Goal: Task Accomplishment & Management: Complete application form

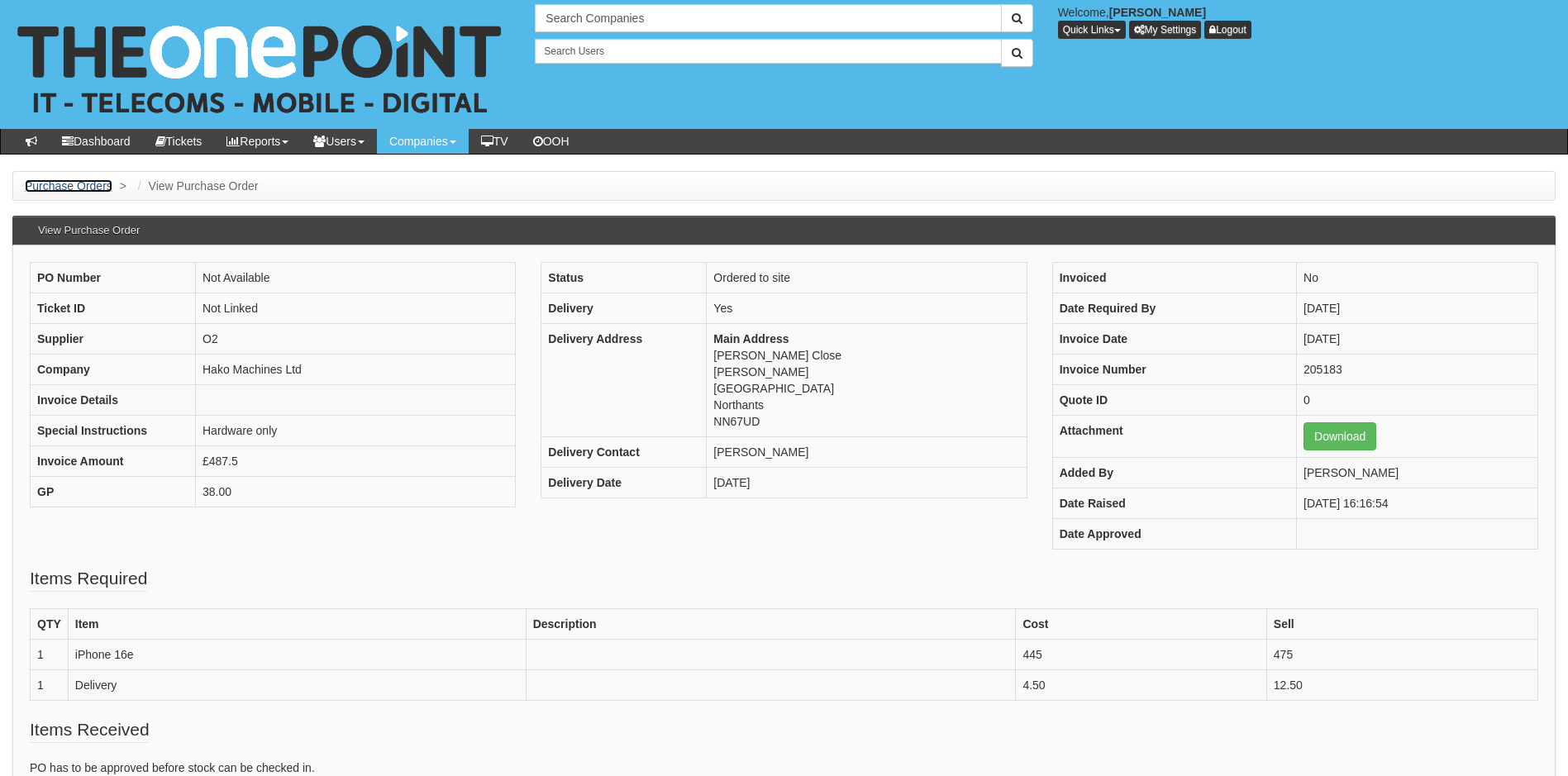
click at [59, 185] on link "Purchase Orders" at bounding box center [69, 186] width 88 height 13
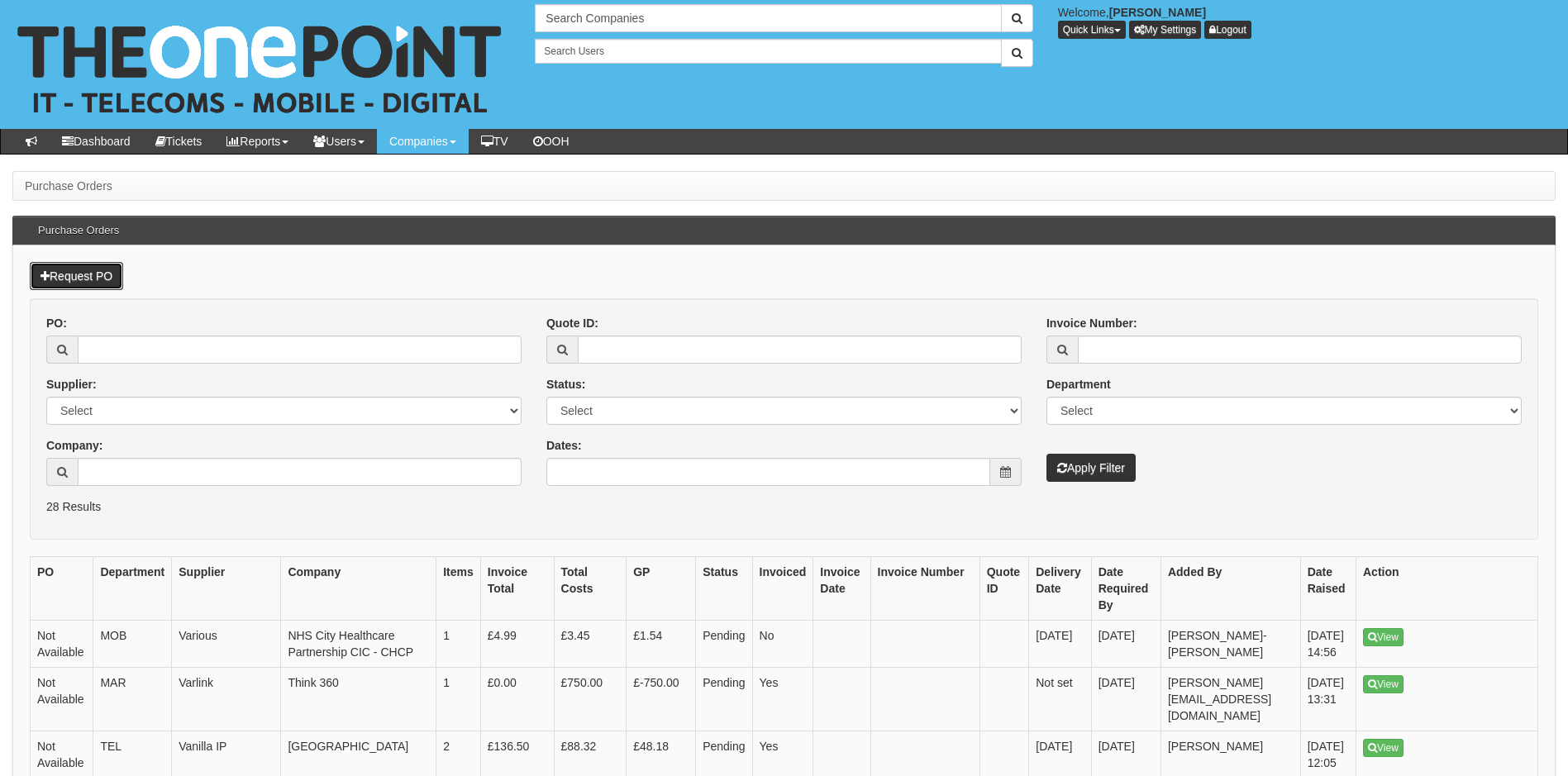
click at [87, 276] on link "Request PO" at bounding box center [77, 275] width 93 height 28
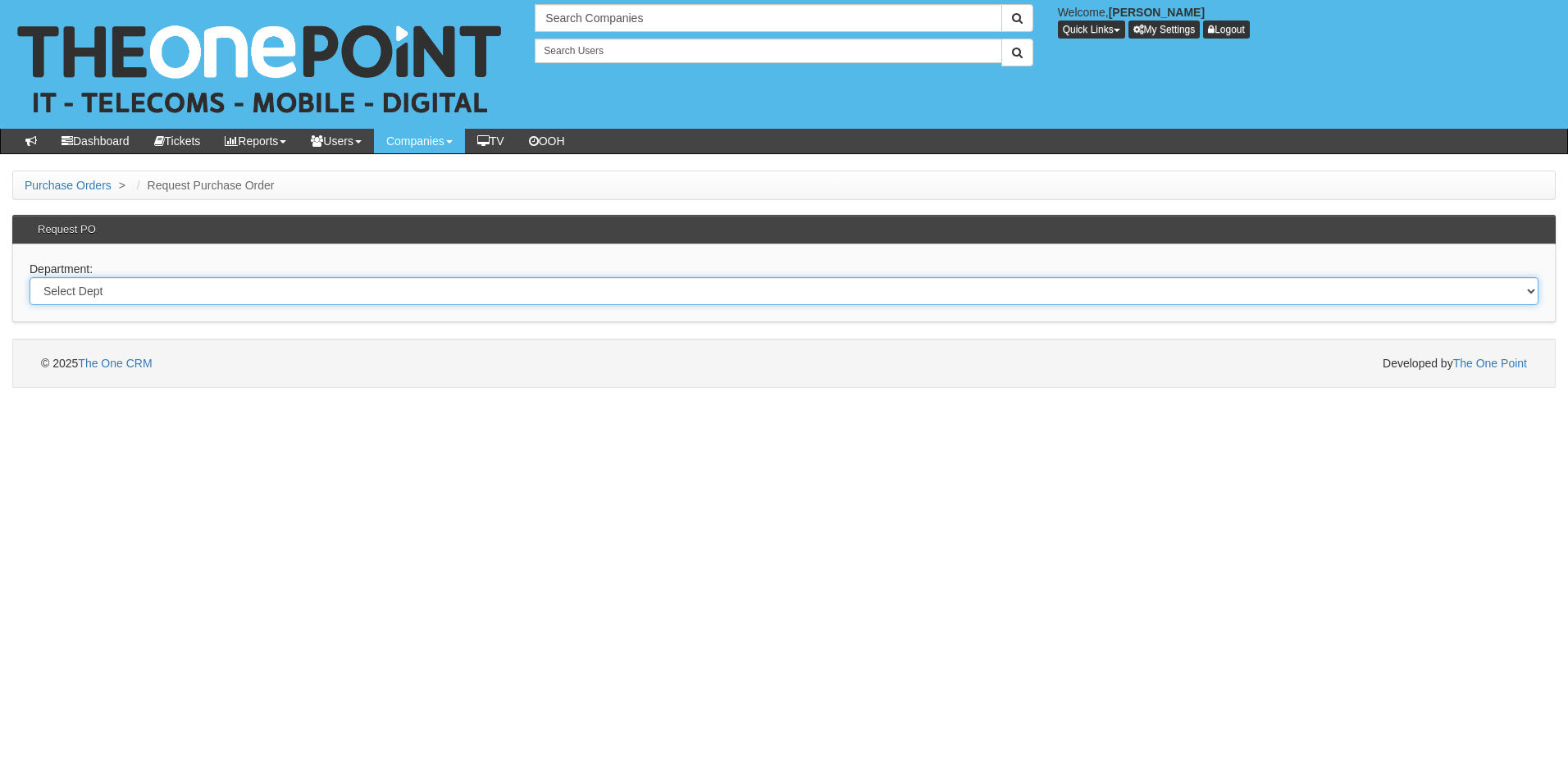
click at [166, 290] on select "Select Dept Digital Internal IT Mobiles Marketing Telecoms" at bounding box center [784, 291] width 1509 height 28
select select "?pipeID=&dept=IT"
click at [30, 277] on select "Select Dept Digital Internal IT Mobiles Marketing Telecoms" at bounding box center [784, 291] width 1509 height 28
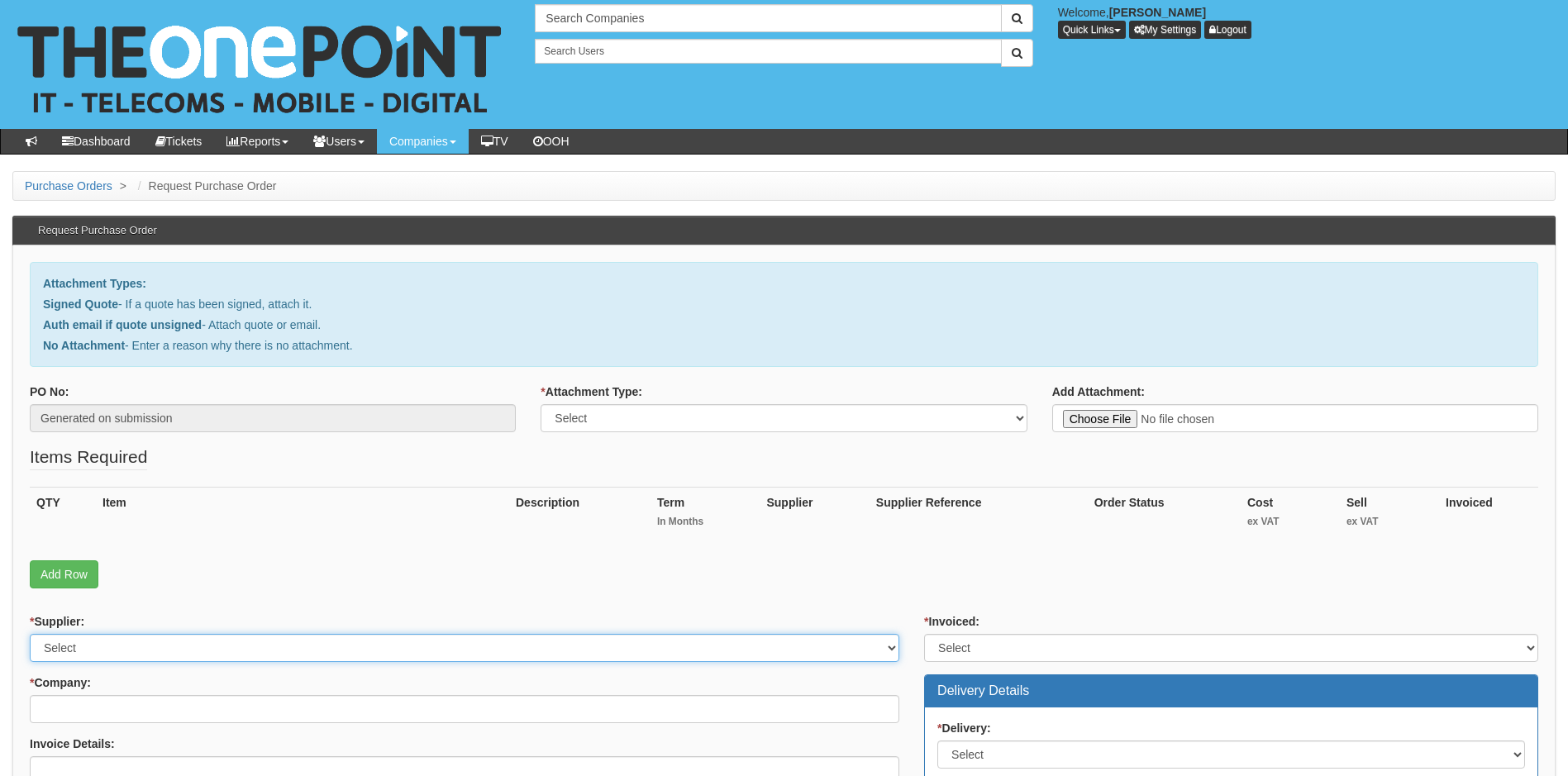
click at [131, 643] on select "Select 123 [DOMAIN_NAME] 1Password 3 4Gon [PERSON_NAME] Electric Ltd Abzorb Acc…" at bounding box center [465, 648] width 870 height 28
select select "60"
click at [131, 643] on select "Select 123 [DOMAIN_NAME] 1Password 3 4Gon [PERSON_NAME] Electric Ltd Abzorb Acc…" at bounding box center [465, 648] width 870 height 28
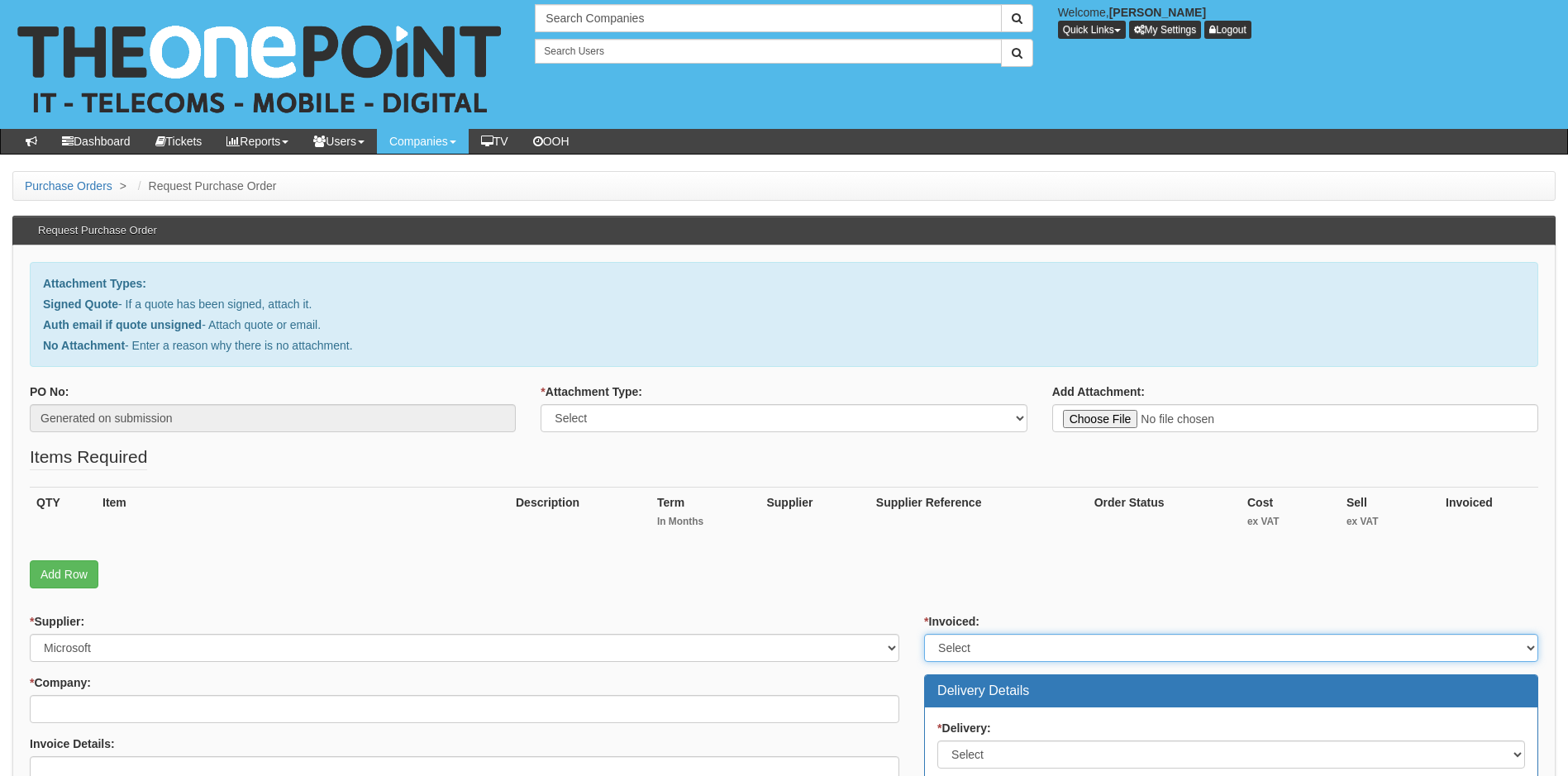
click at [979, 649] on select "Select Yes No N/A STB (part of order)" at bounding box center [1231, 648] width 614 height 28
select select "2"
click at [925, 634] on select "Select Yes No N/A STB (part of order)" at bounding box center [1231, 648] width 614 height 28
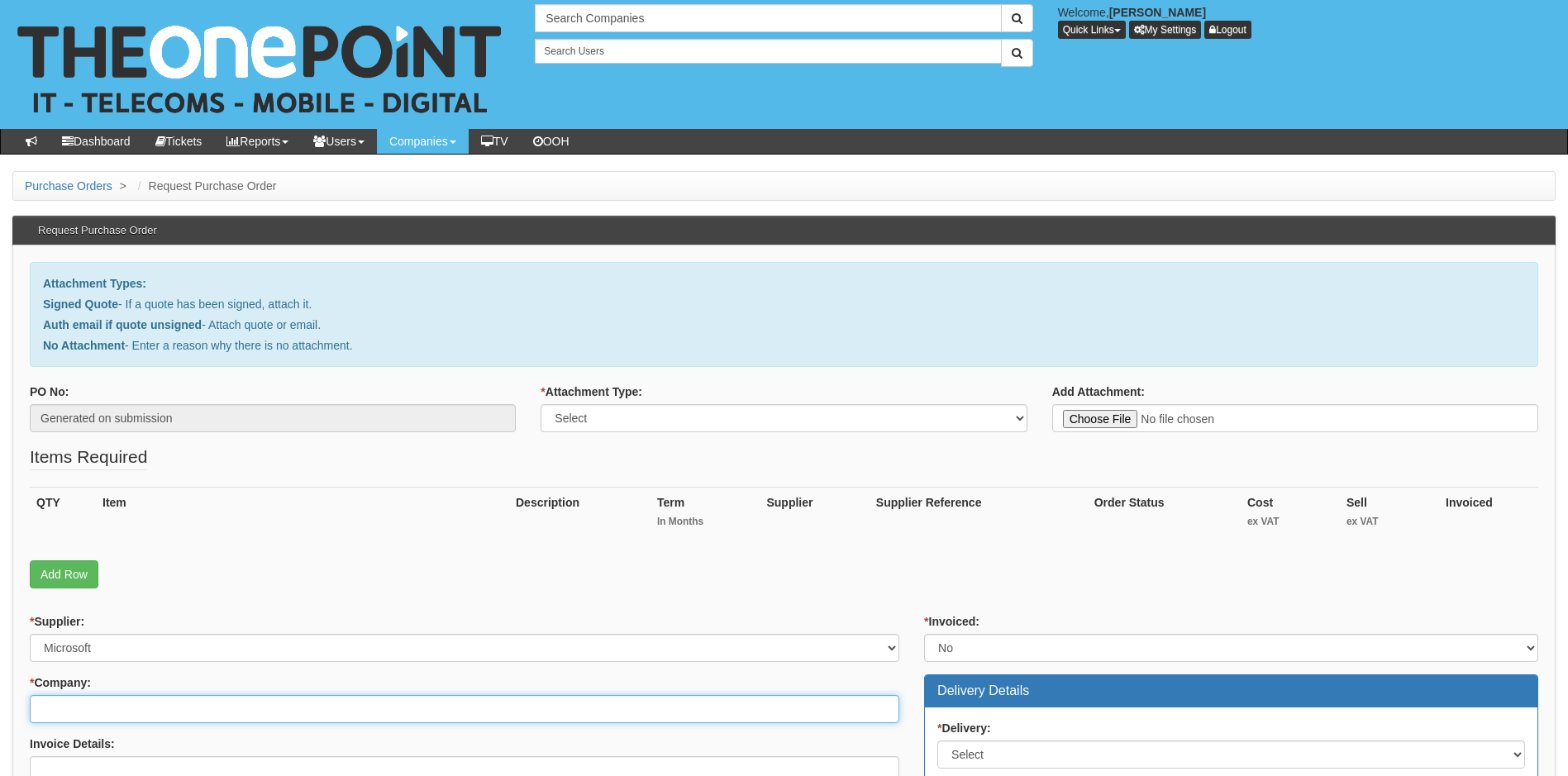
click at [220, 706] on input "* Company:" at bounding box center [465, 709] width 870 height 28
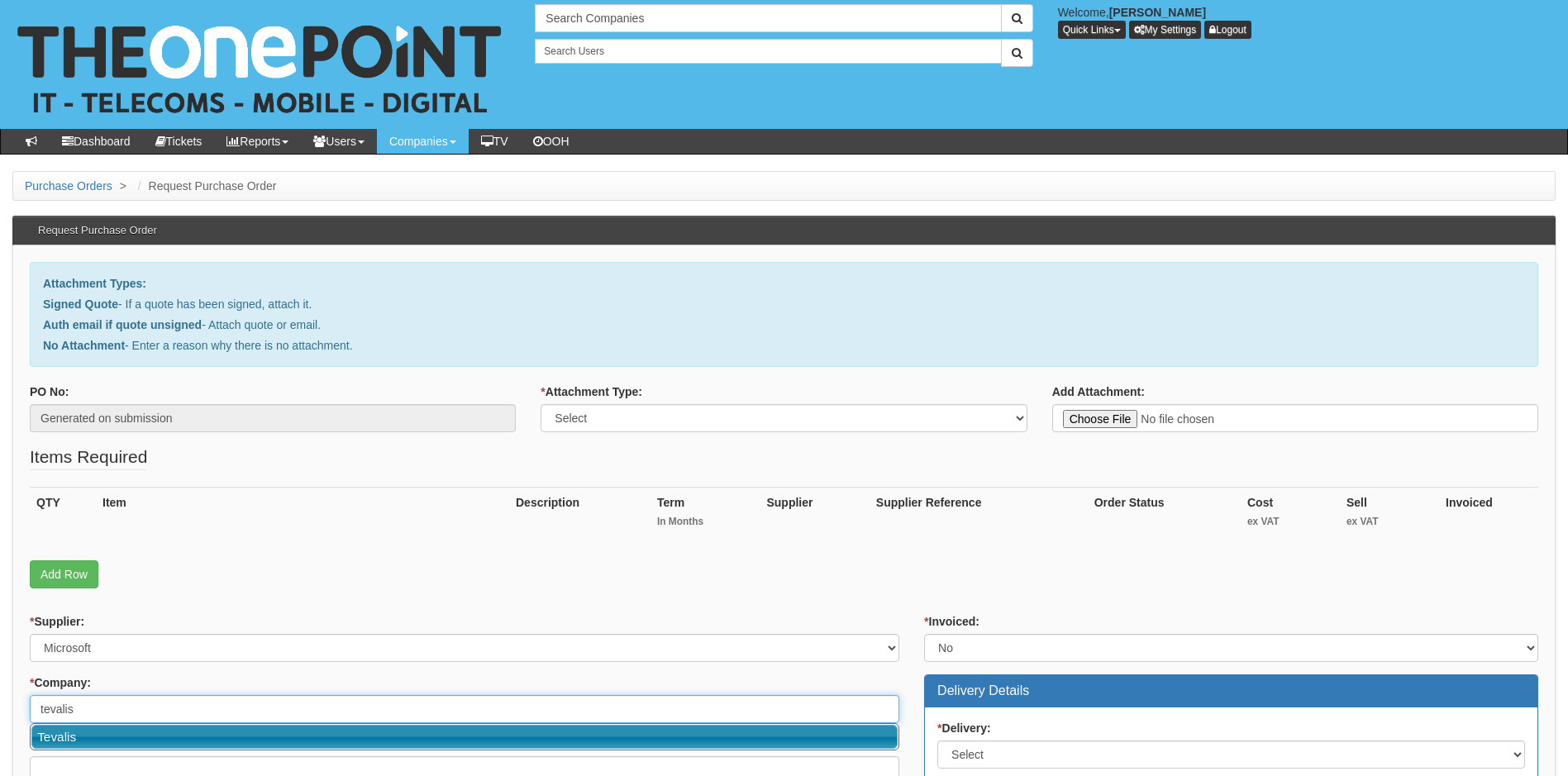
click at [204, 739] on link "Tevalis" at bounding box center [464, 737] width 867 height 24
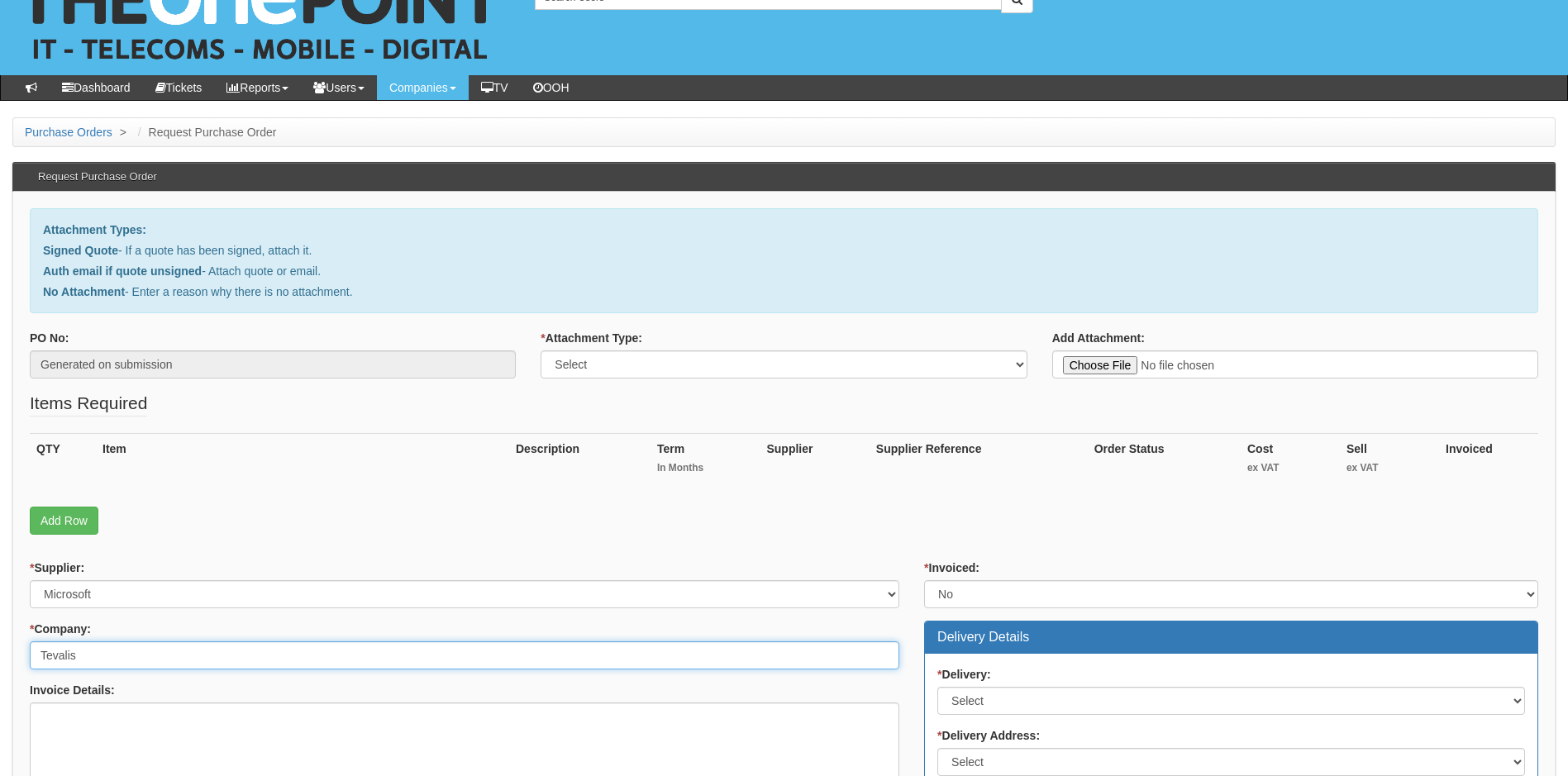
scroll to position [82, 0]
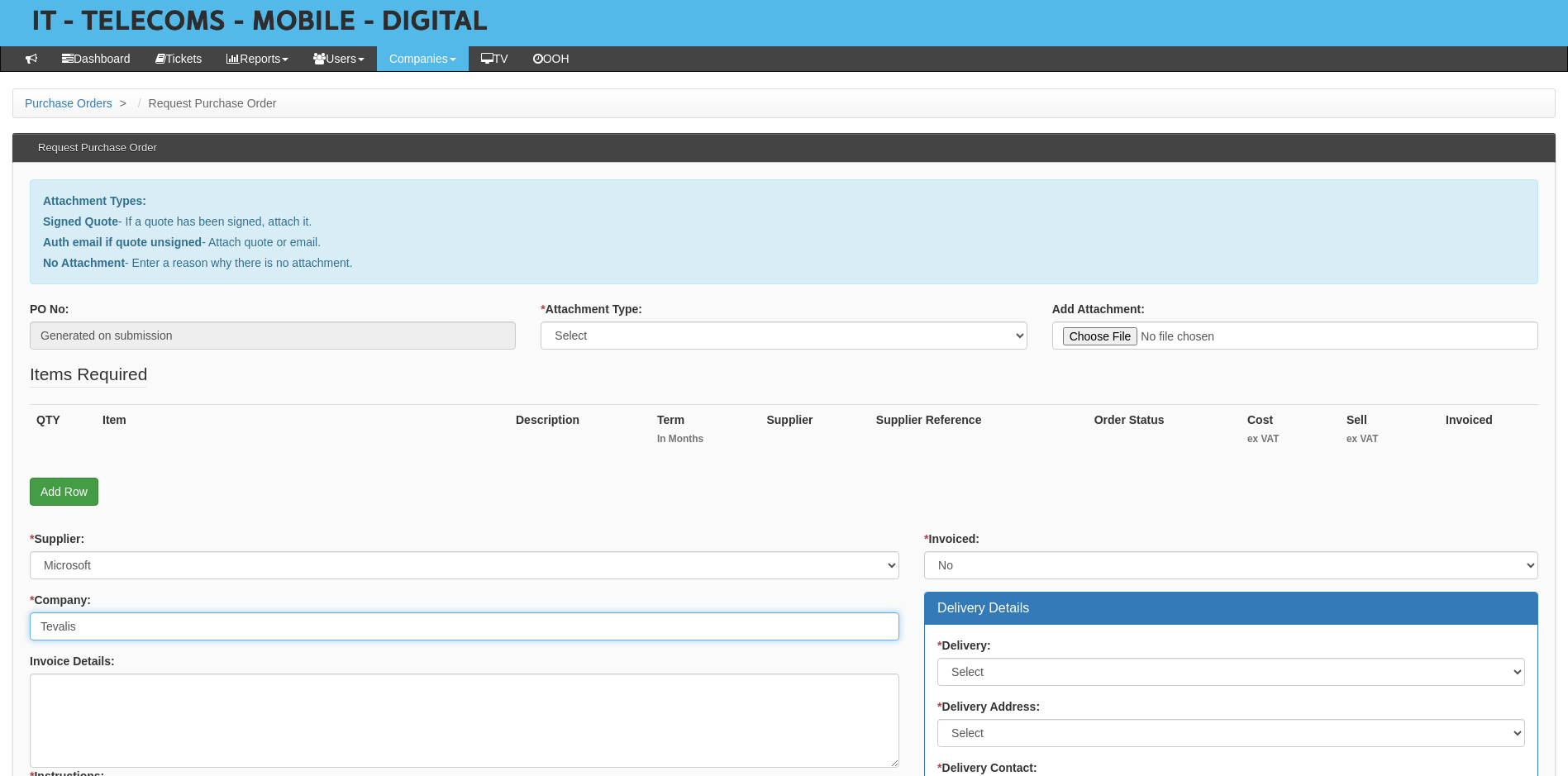
type input "Tevalis"
click at [81, 493] on link "Add Row" at bounding box center [64, 491] width 69 height 28
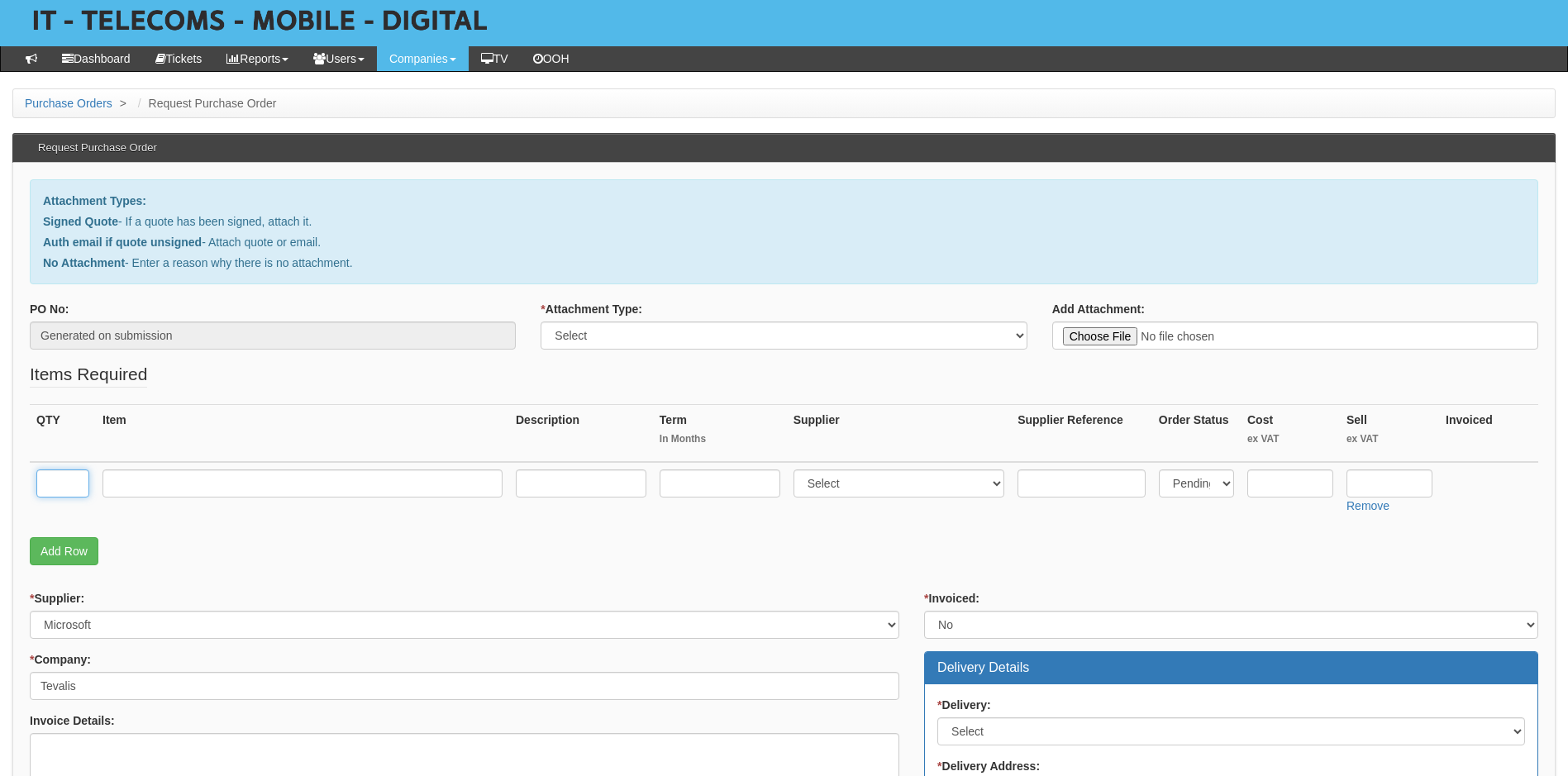
click at [59, 485] on input "text" at bounding box center [63, 483] width 53 height 28
type input "3"
click at [233, 485] on input "text" at bounding box center [302, 483] width 400 height 28
type input "Teams room basic"
click at [726, 486] on input "text" at bounding box center [720, 483] width 121 height 28
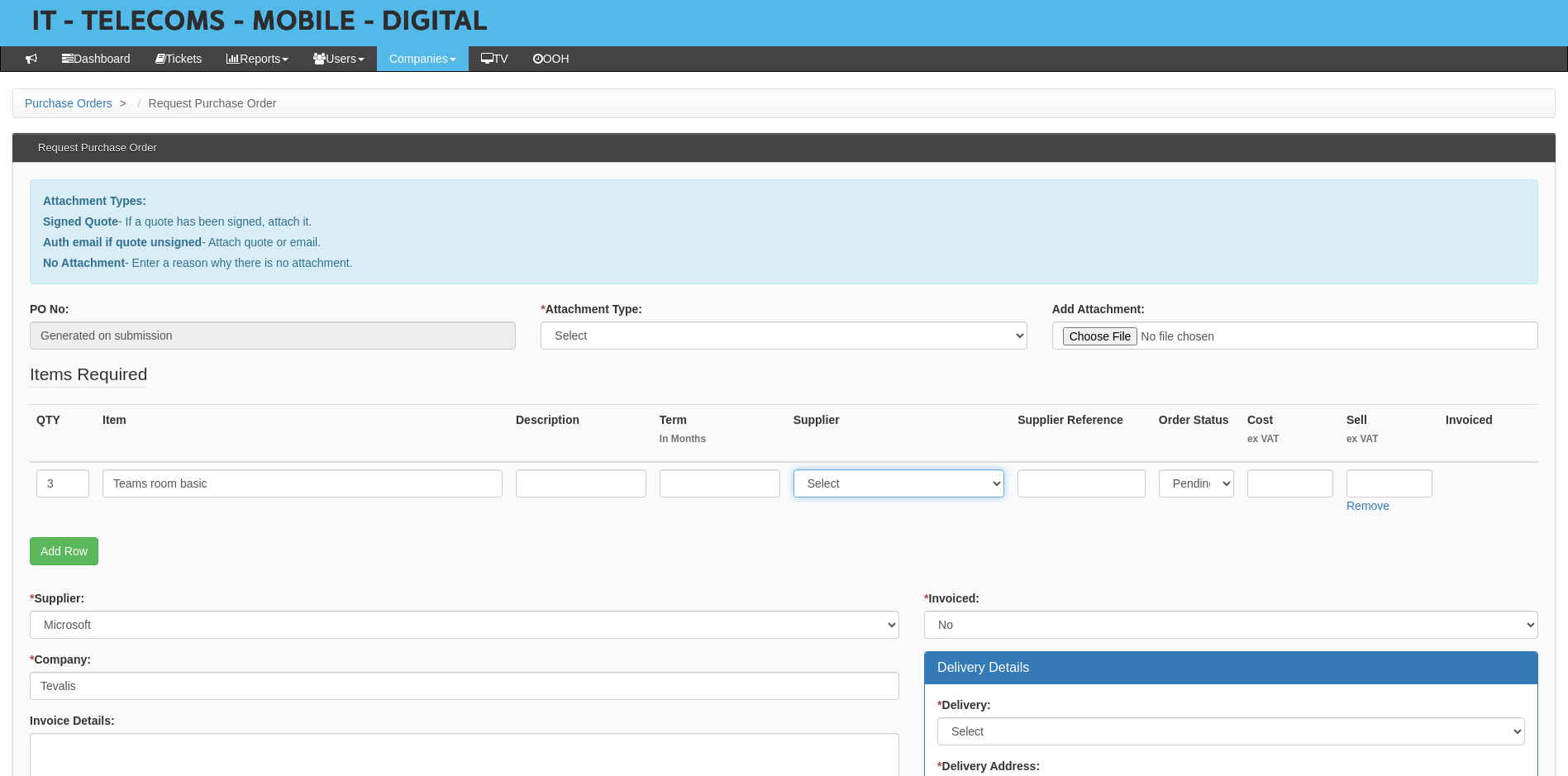
click at [918, 483] on select "Select 123 REG.co.uk 1Password 3 4Gon AA Jones Electric Ltd Abzorb Access Group…" at bounding box center [899, 483] width 211 height 28
select select "60"
click at [918, 483] on select "Select 123 REG.co.uk 1Password 3 4Gon AA Jones Electric Ltd Abzorb Access Group…" at bounding box center [899, 483] width 211 height 28
click at [1293, 492] on input "text" at bounding box center [1291, 483] width 86 height 28
type input "0"
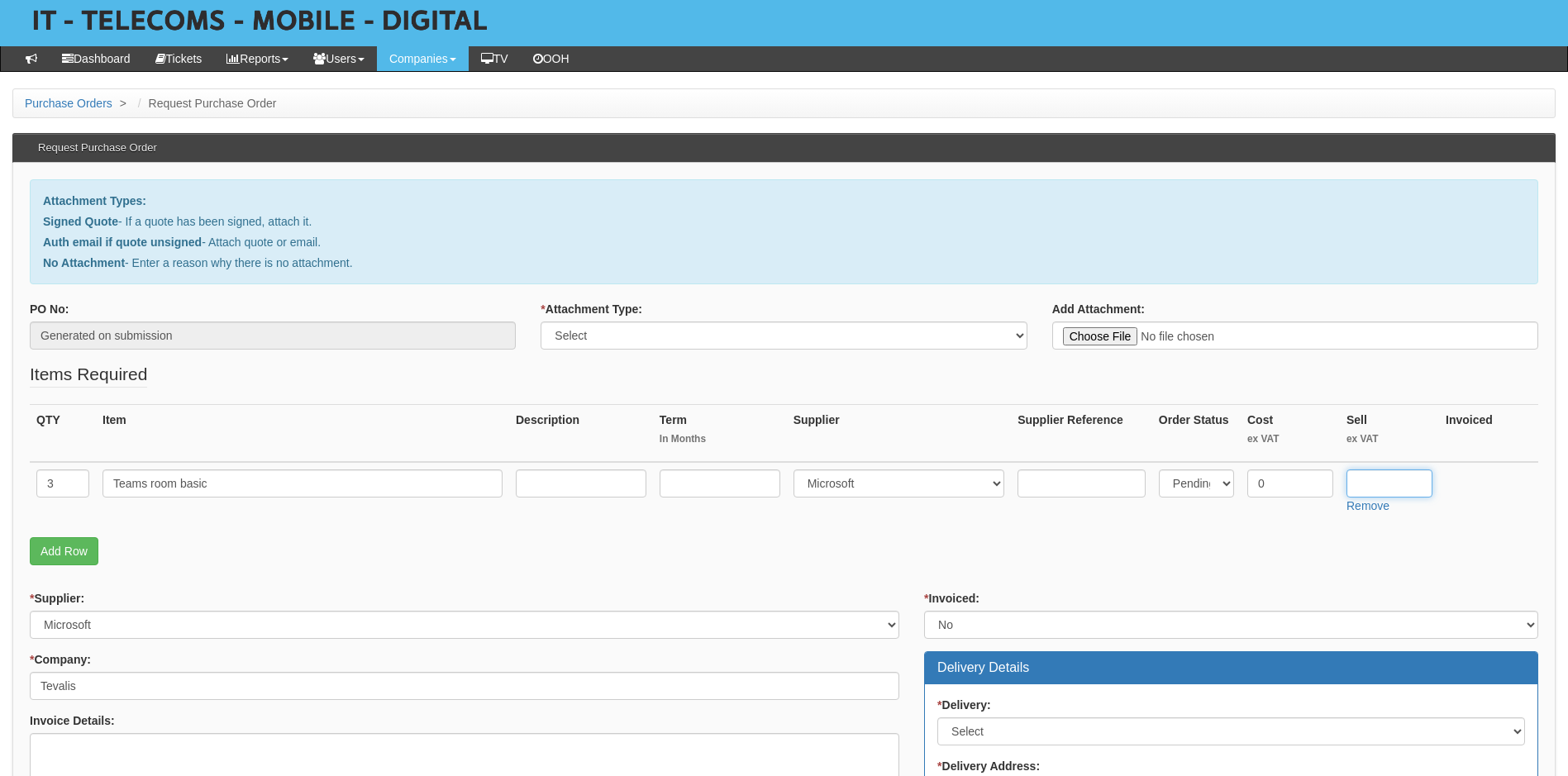
click at [1379, 482] on input "text" at bounding box center [1390, 483] width 86 height 28
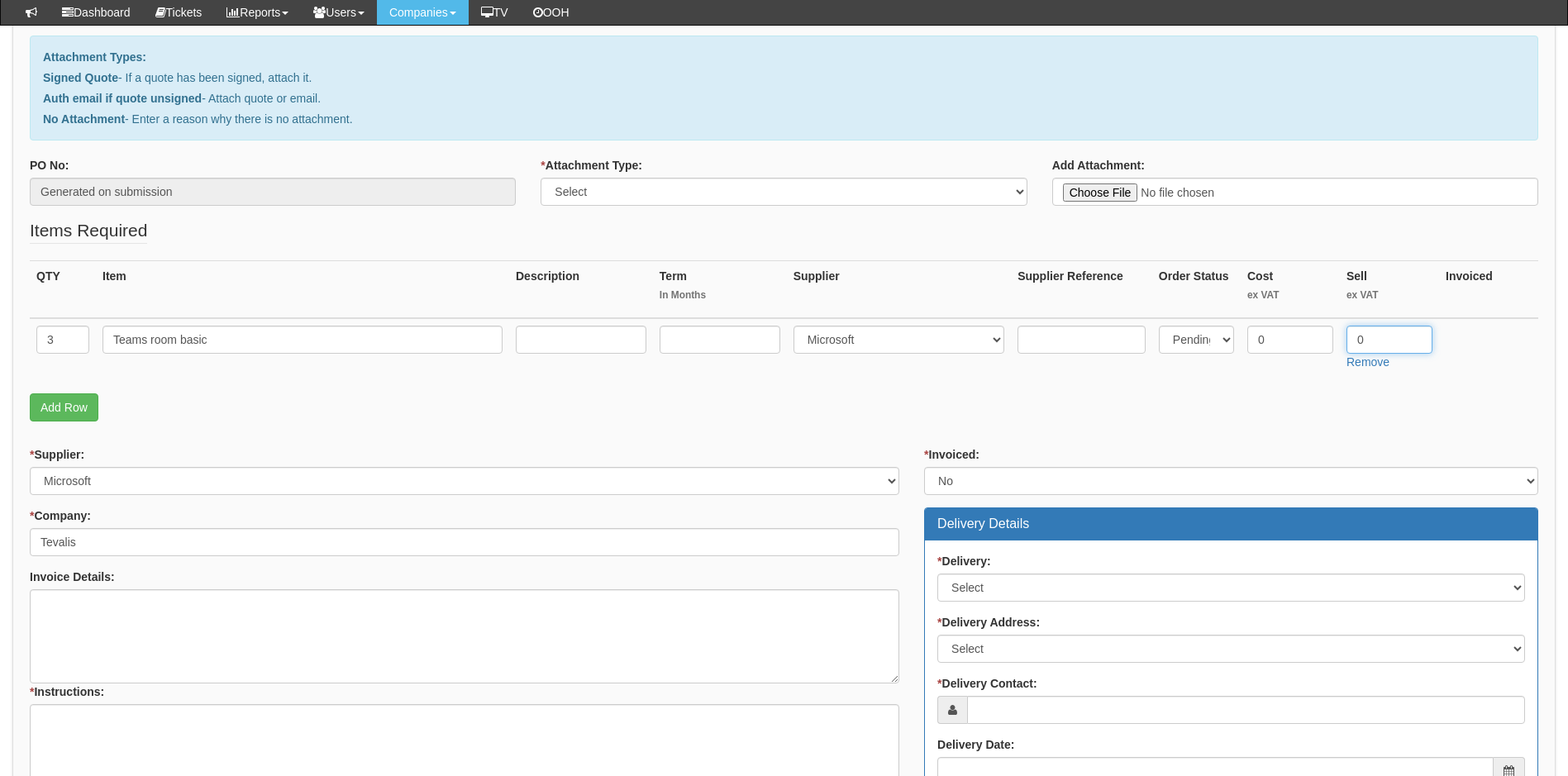
scroll to position [414, 0]
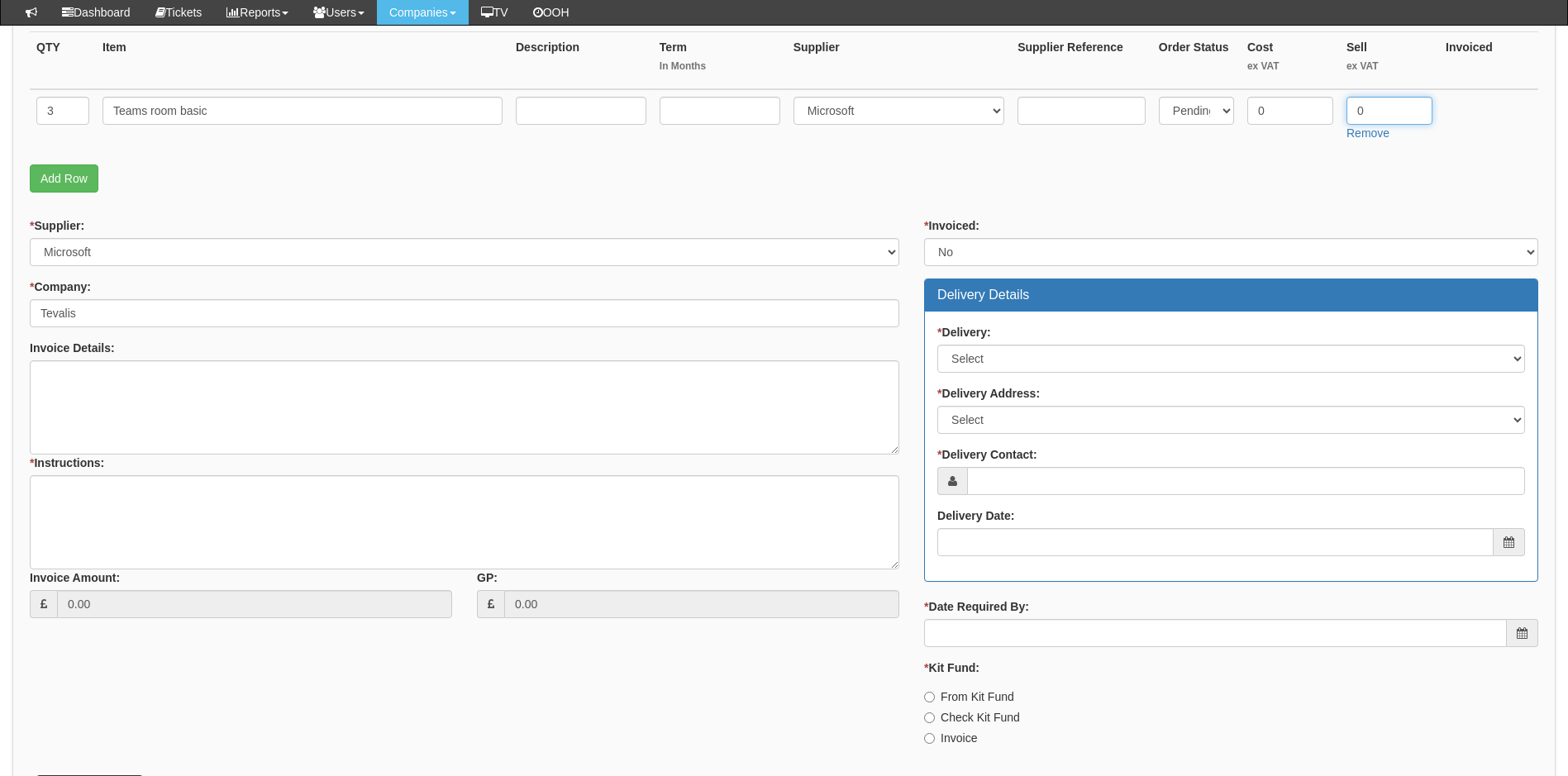
type input "0"
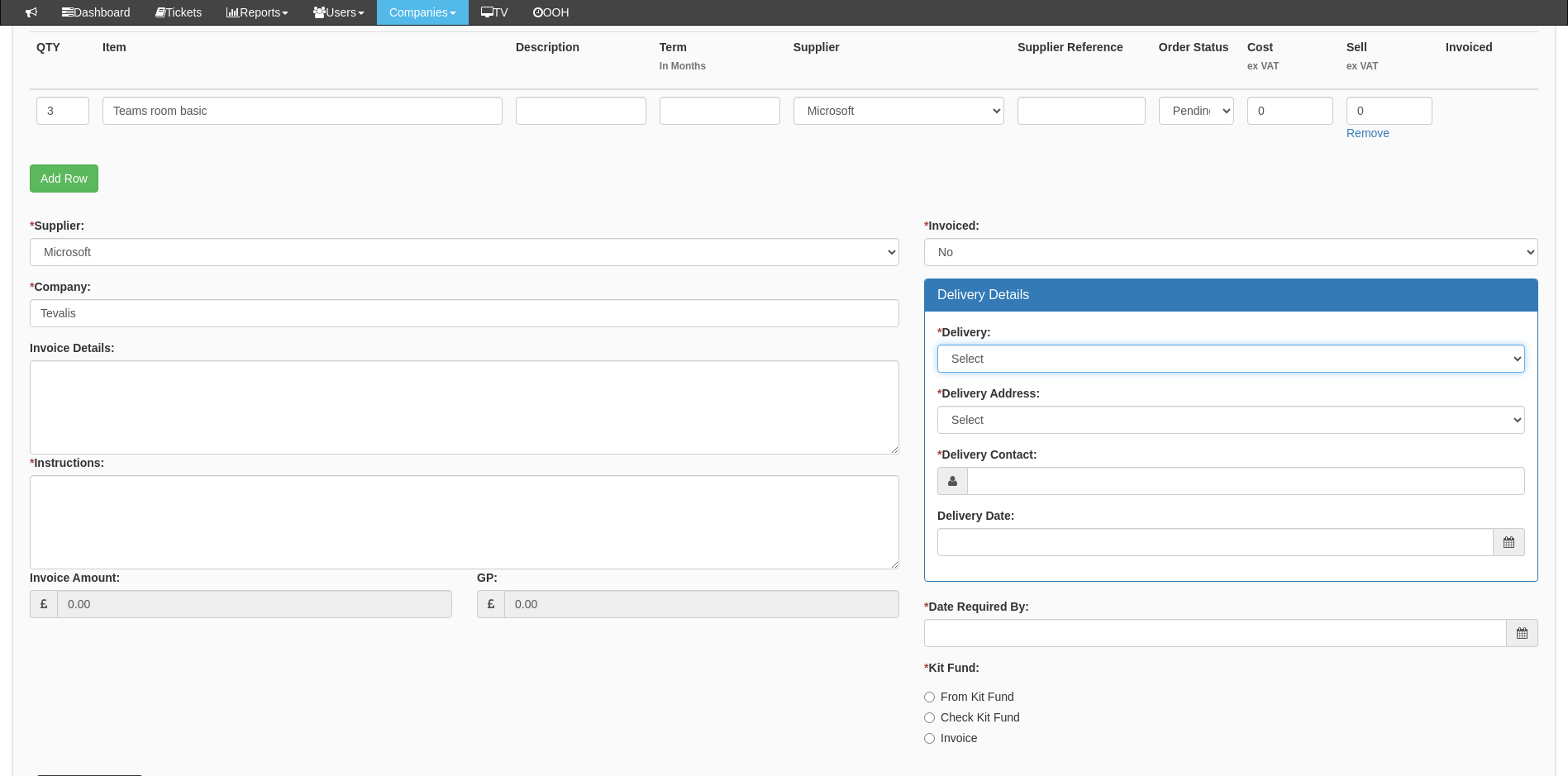
click at [1022, 362] on select "Select No Not Applicable Yes" at bounding box center [1231, 359] width 588 height 28
select select "3"
click at [937, 345] on select "Select No Not Applicable Yes" at bounding box center [1231, 359] width 588 height 28
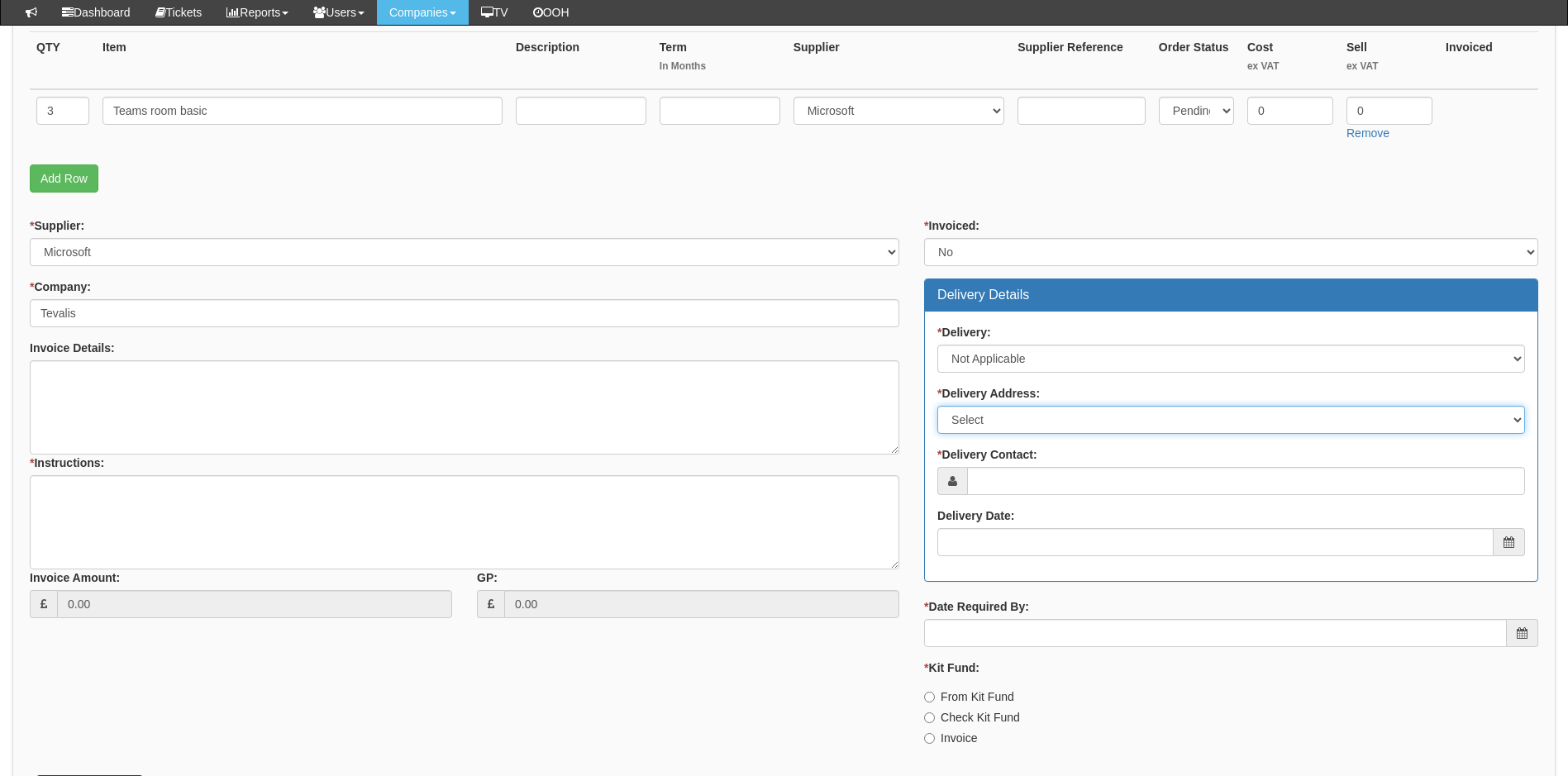
click at [1035, 429] on select "Select Not Applicable Main Address - HU130DH Other" at bounding box center [1231, 419] width 588 height 28
select select "N/A"
click at [937, 405] on select "Select Not Applicable Main Address - HU130DH Other" at bounding box center [1231, 419] width 588 height 28
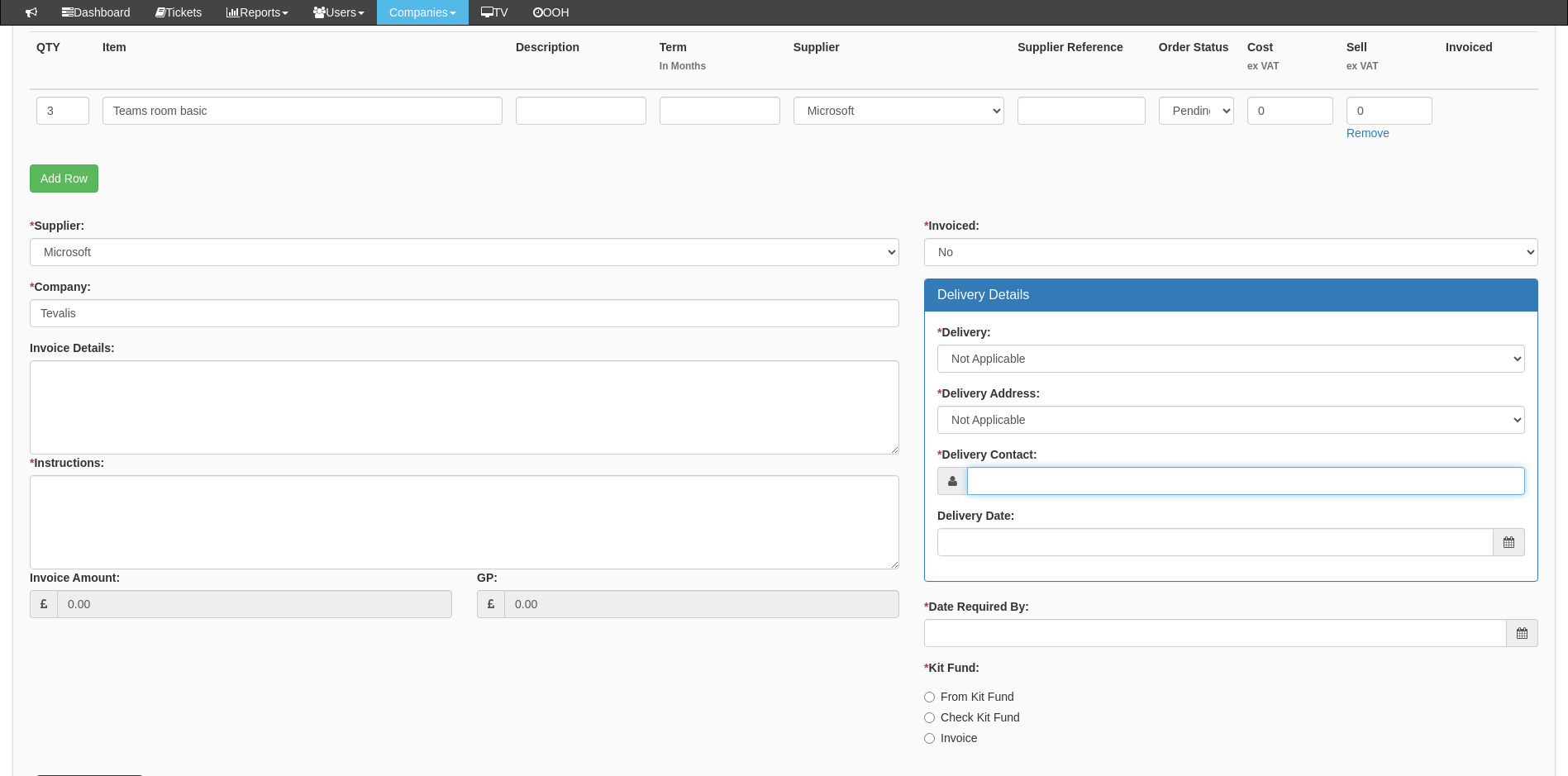
click at [1032, 483] on input "* Delivery Contact:" at bounding box center [1247, 480] width 558 height 28
paste input "k.marsden@tevalis.com"
type input "k.marsden@tevalis.com"
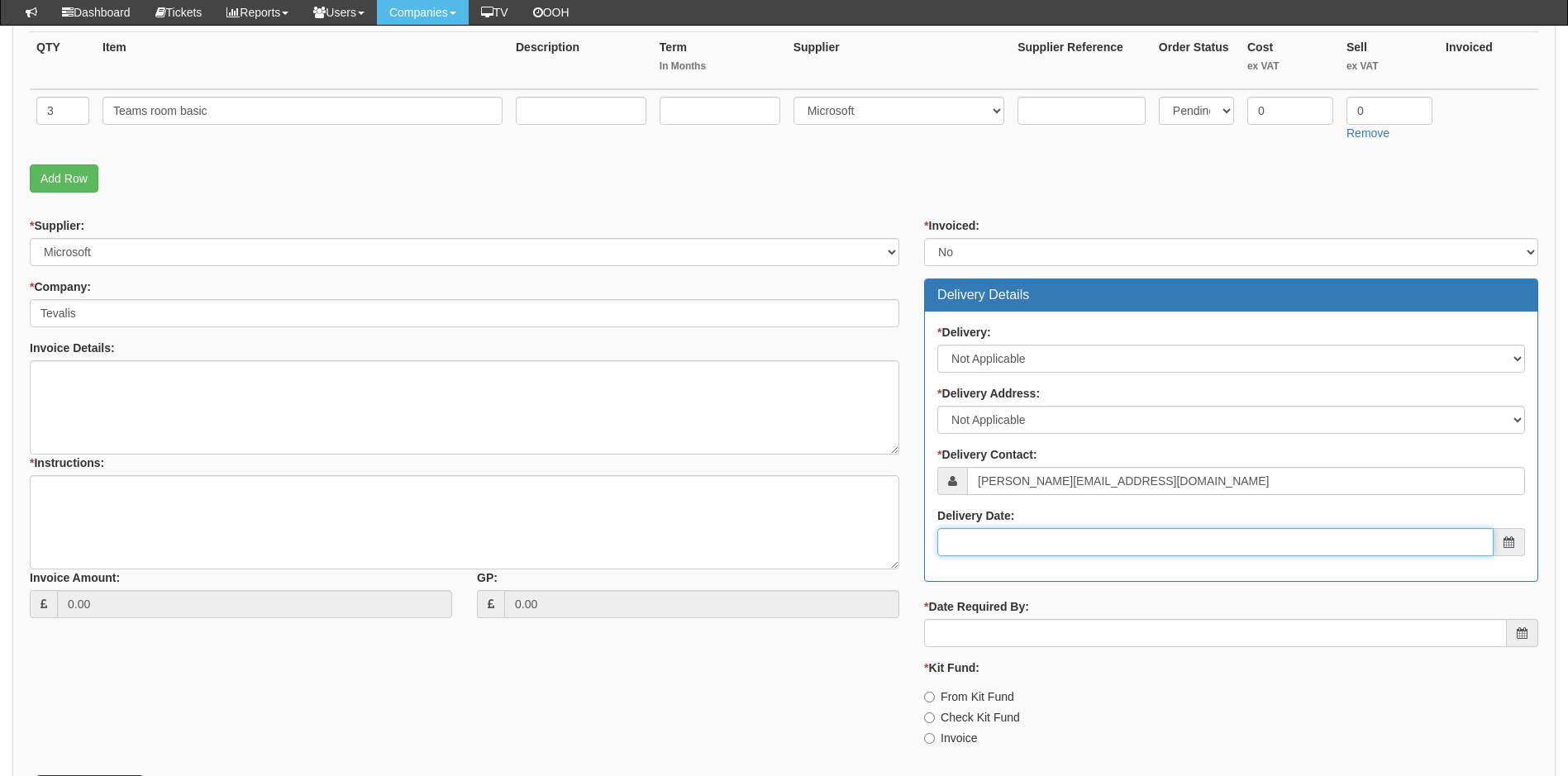
click at [1057, 536] on input "Delivery Date:" at bounding box center [1216, 542] width 557 height 28
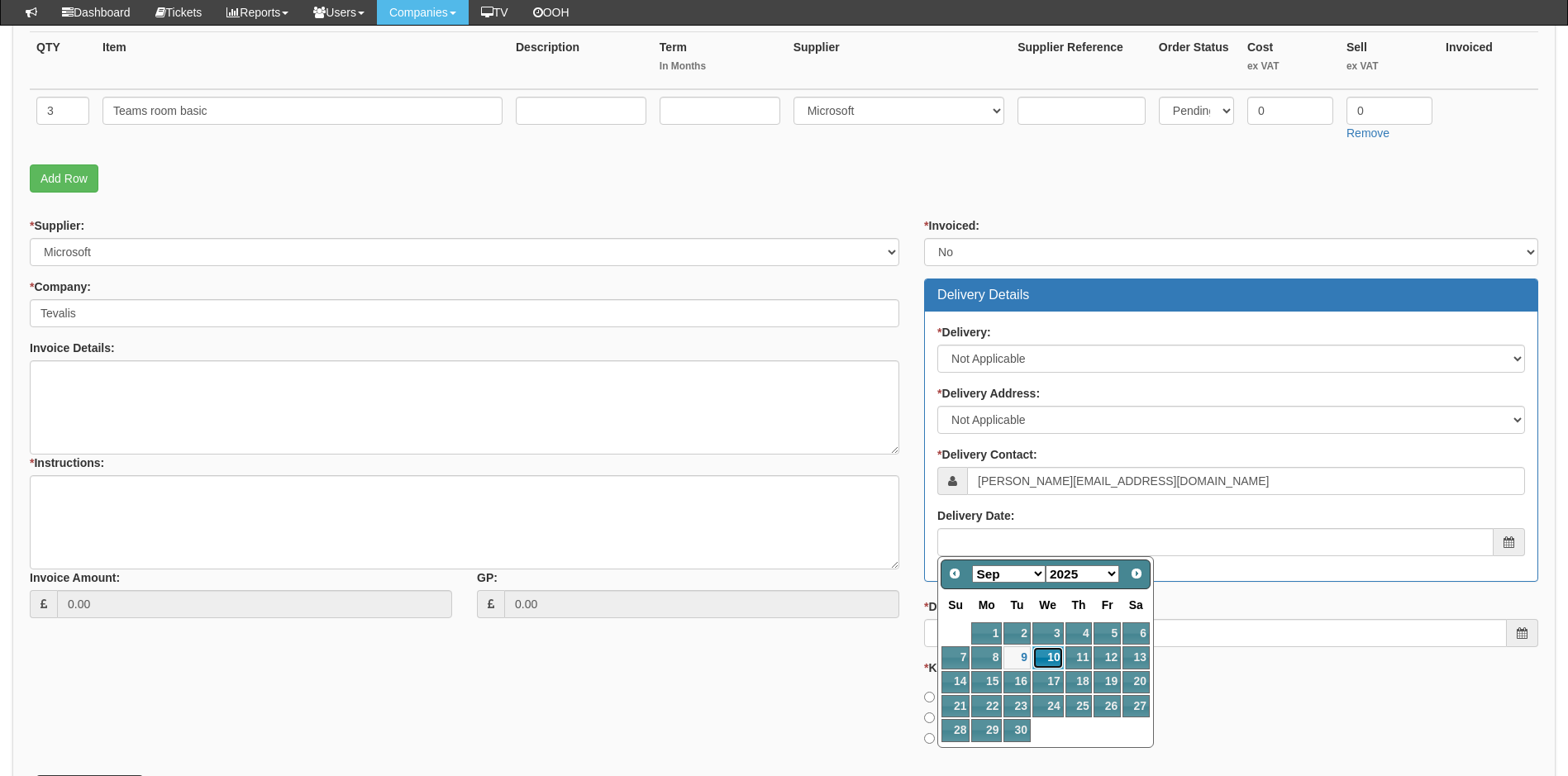
click at [1053, 653] on link "10" at bounding box center [1048, 657] width 31 height 22
type input "2025-09-10"
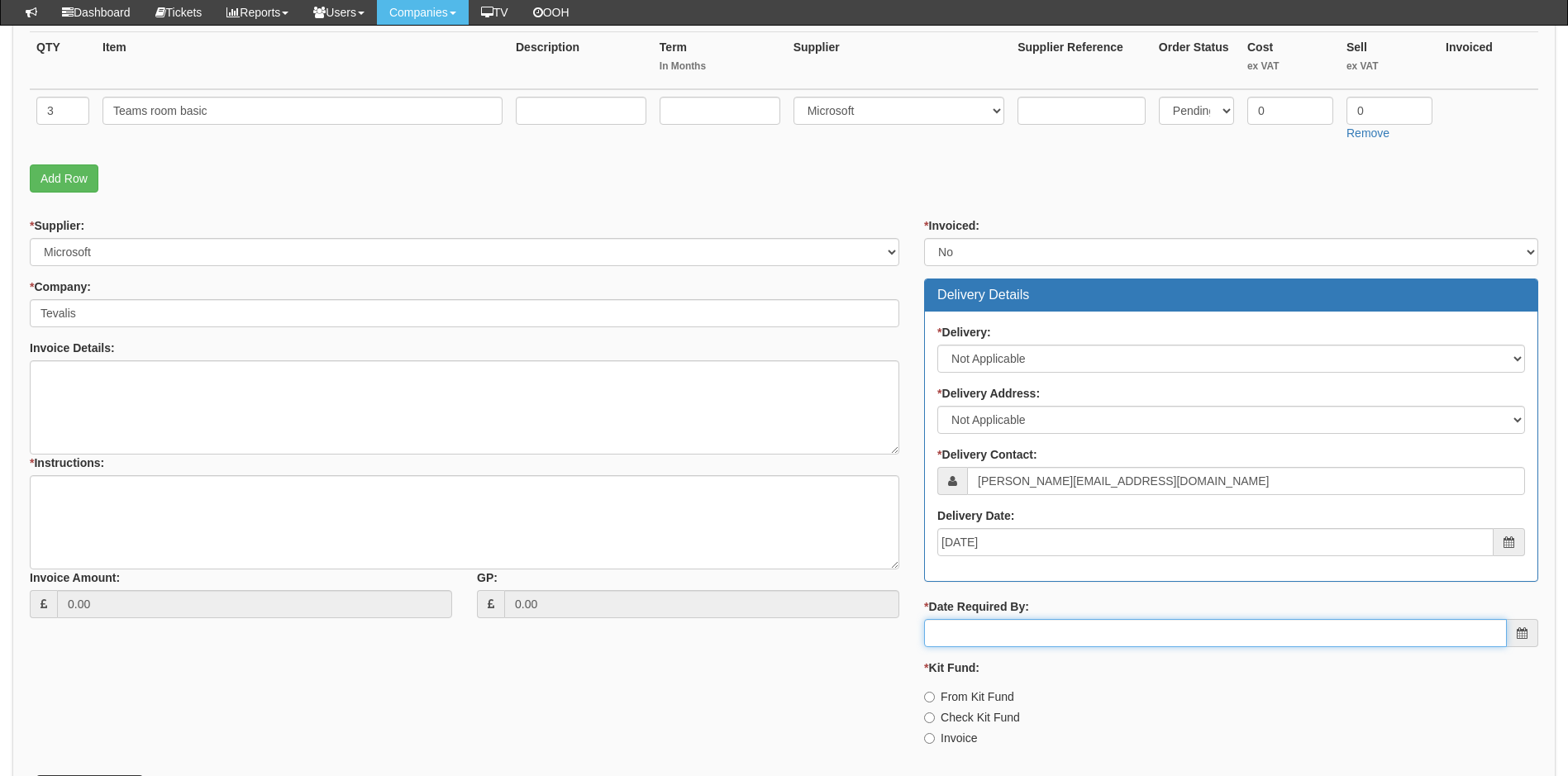
click at [1074, 630] on input "* Date Required By:" at bounding box center [1216, 632] width 583 height 28
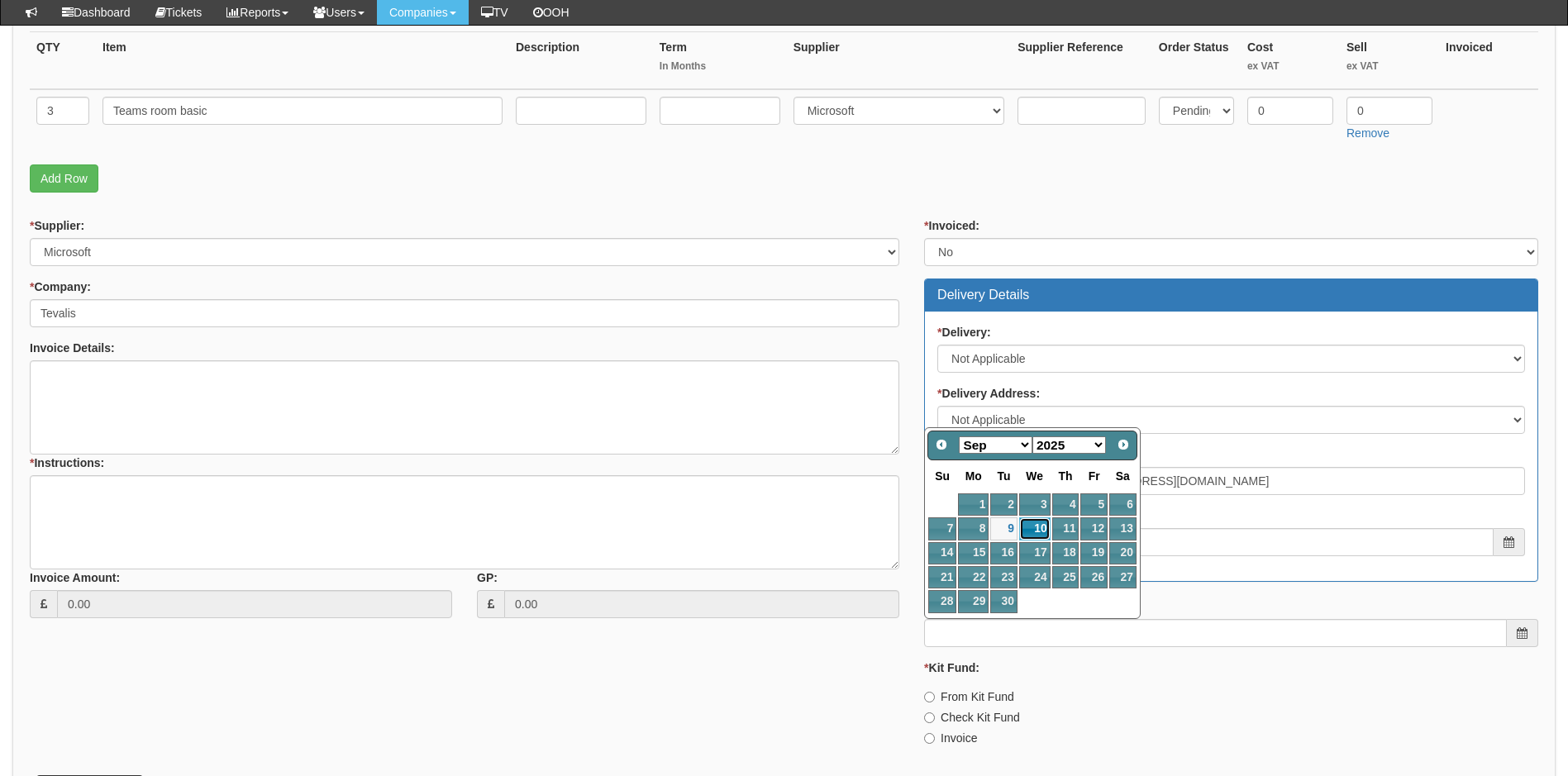
click at [1036, 525] on link "10" at bounding box center [1035, 528] width 31 height 22
type input "2025-09-10"
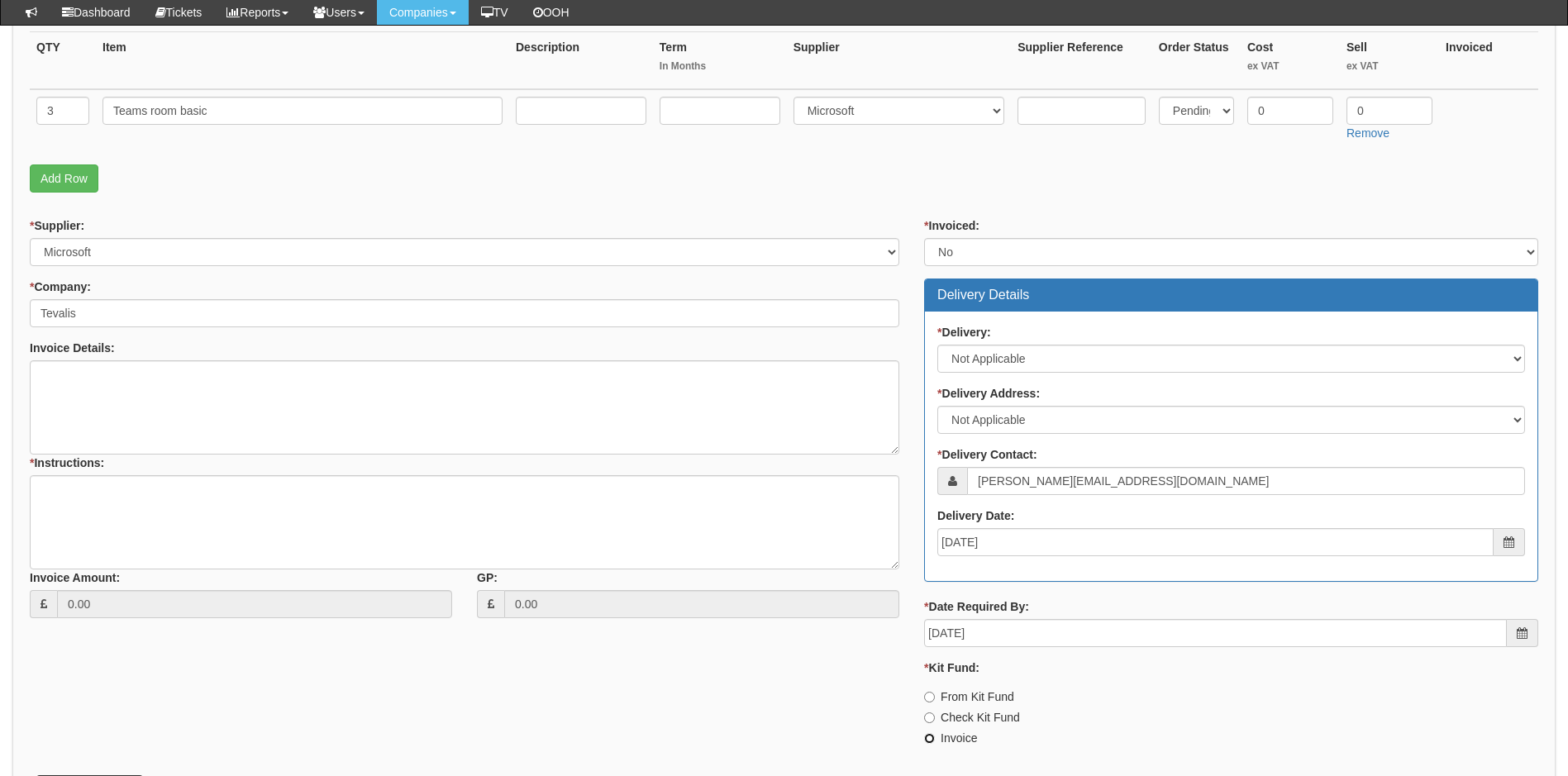
click at [931, 738] on input "Invoice" at bounding box center [930, 738] width 11 height 11
radio input "true"
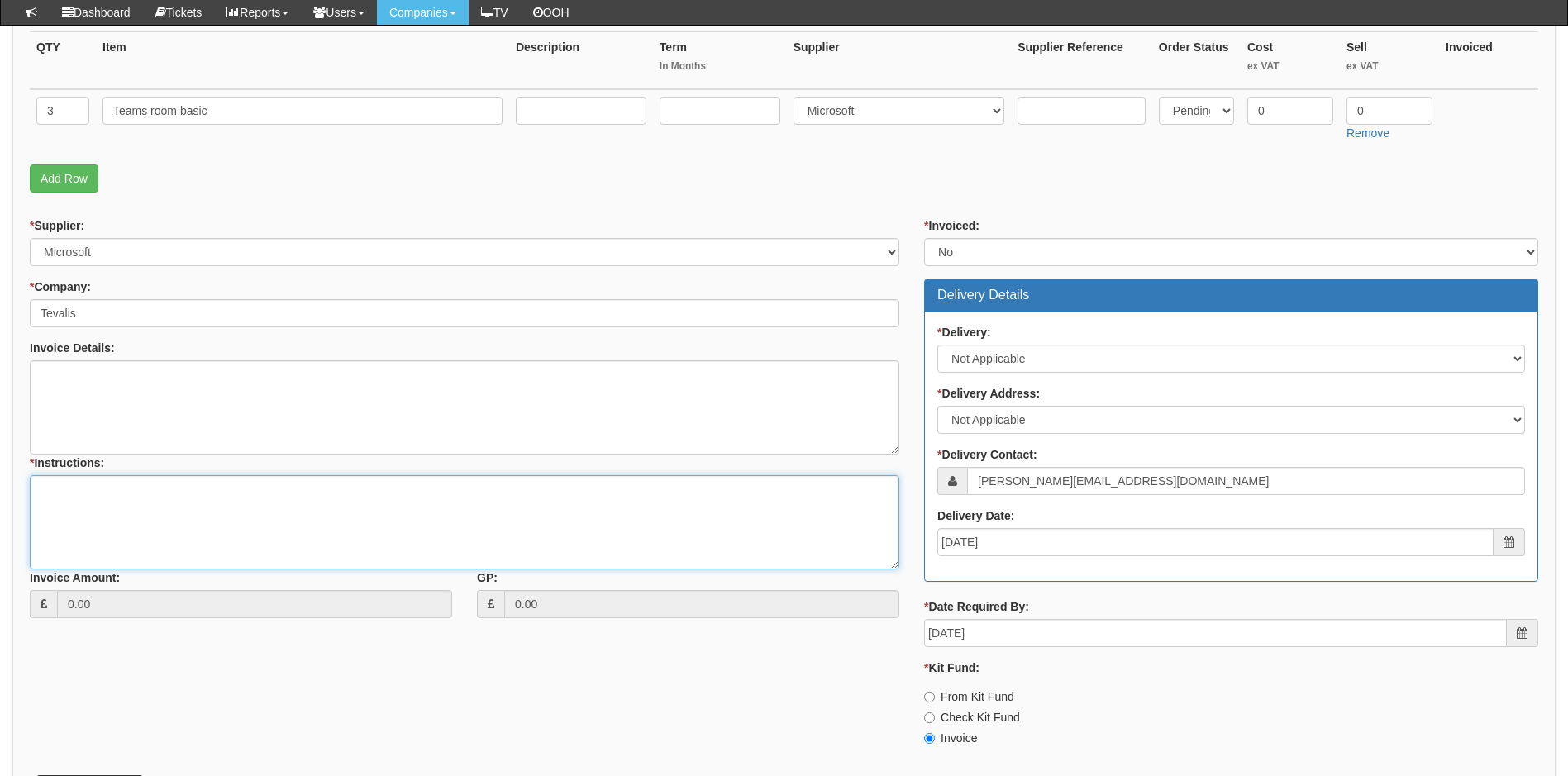
click at [236, 501] on textarea "* Instructions:" at bounding box center [465, 522] width 870 height 94
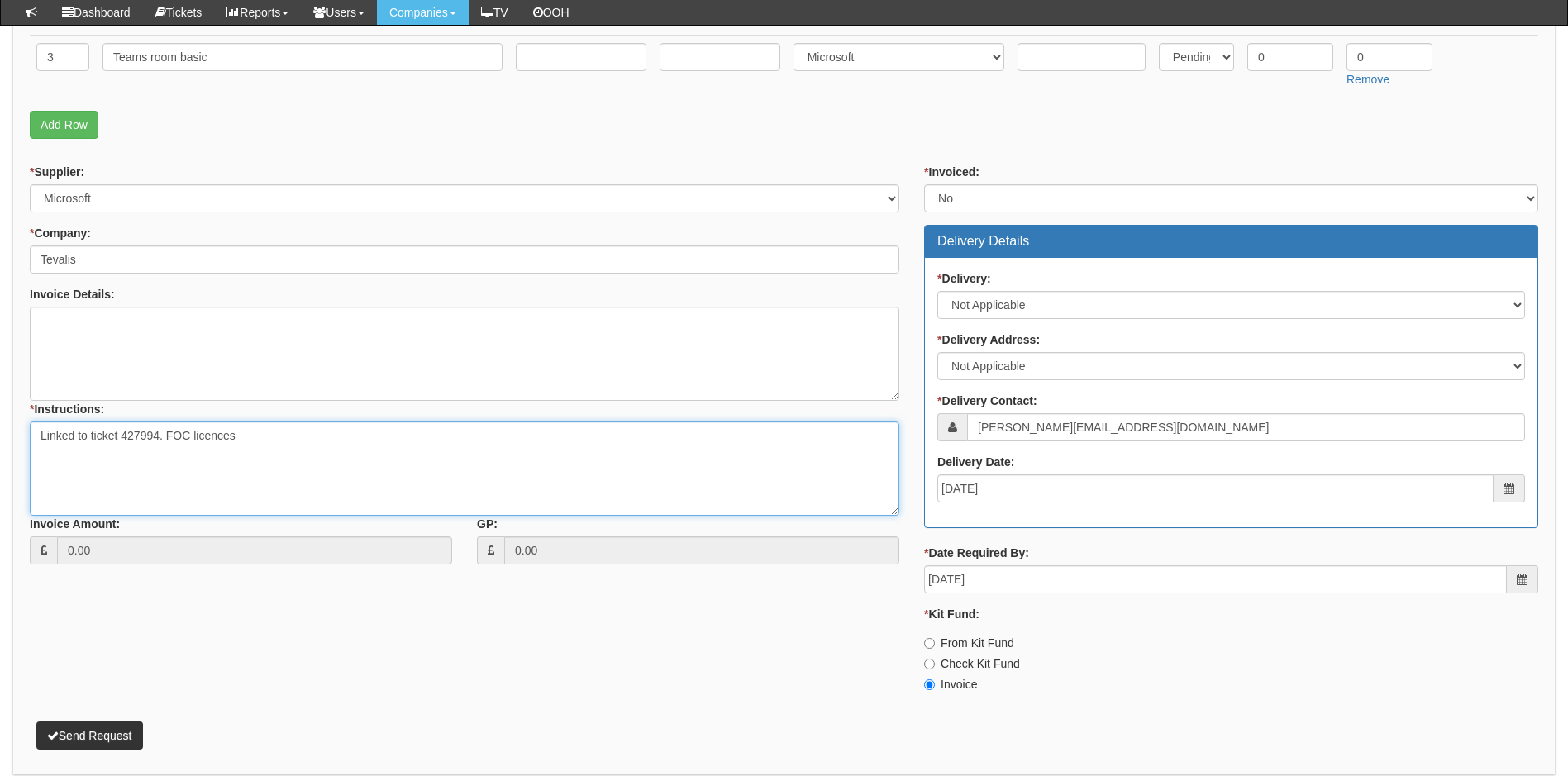
scroll to position [533, 0]
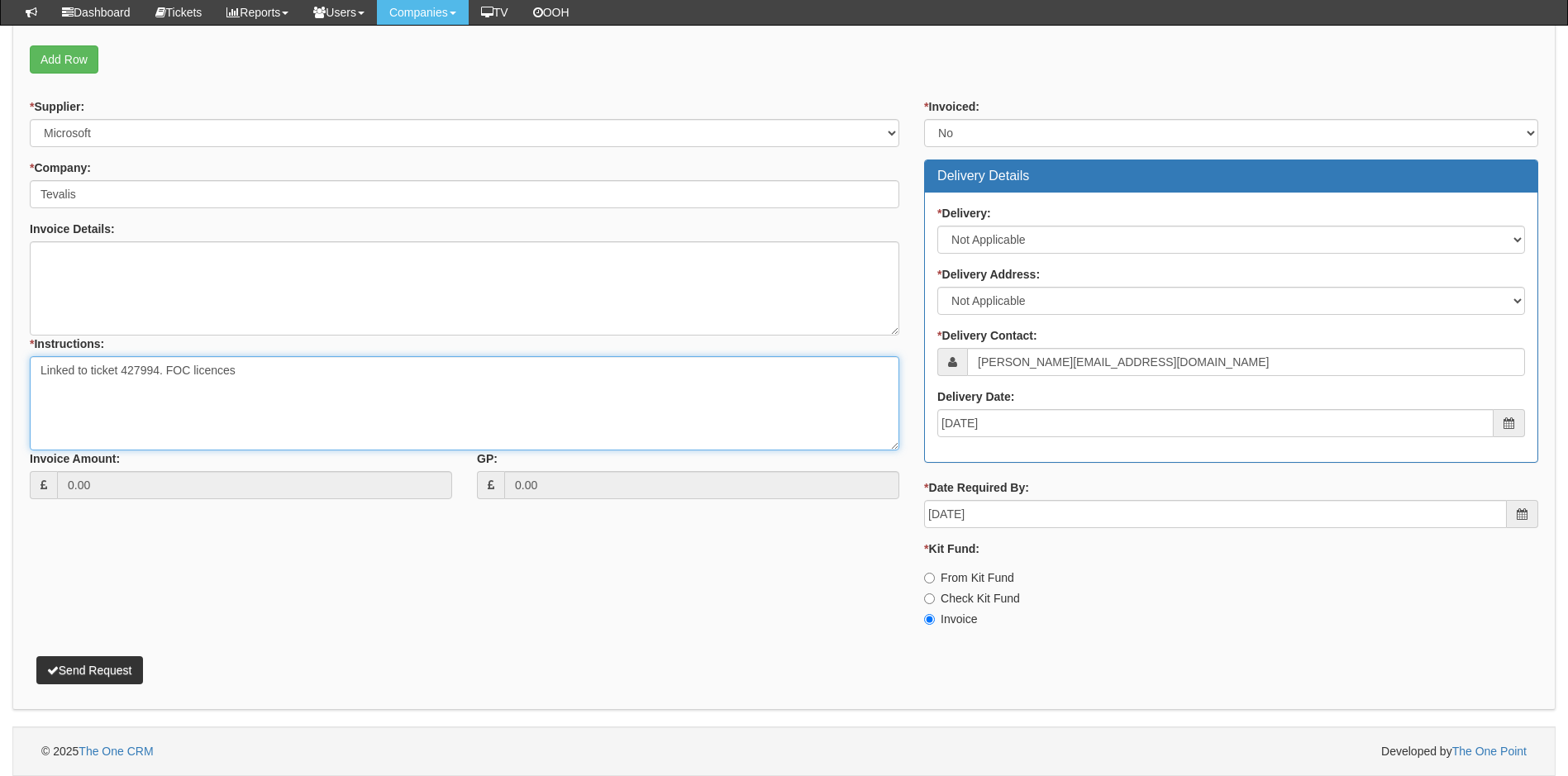
type textarea "Linked to ticket 427994. FOC licences"
click at [122, 673] on button "Send Request" at bounding box center [90, 670] width 107 height 28
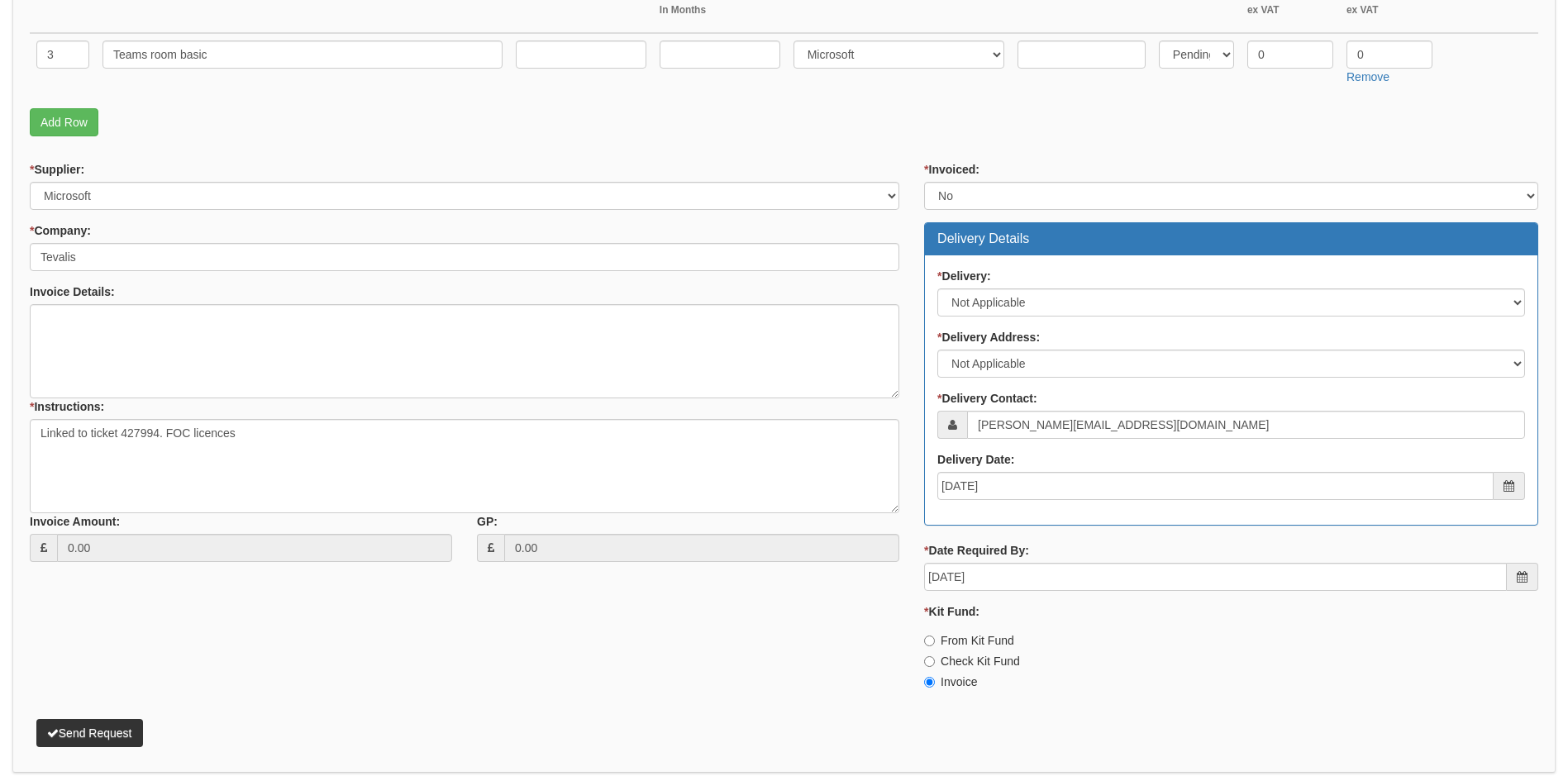
scroll to position [0, 0]
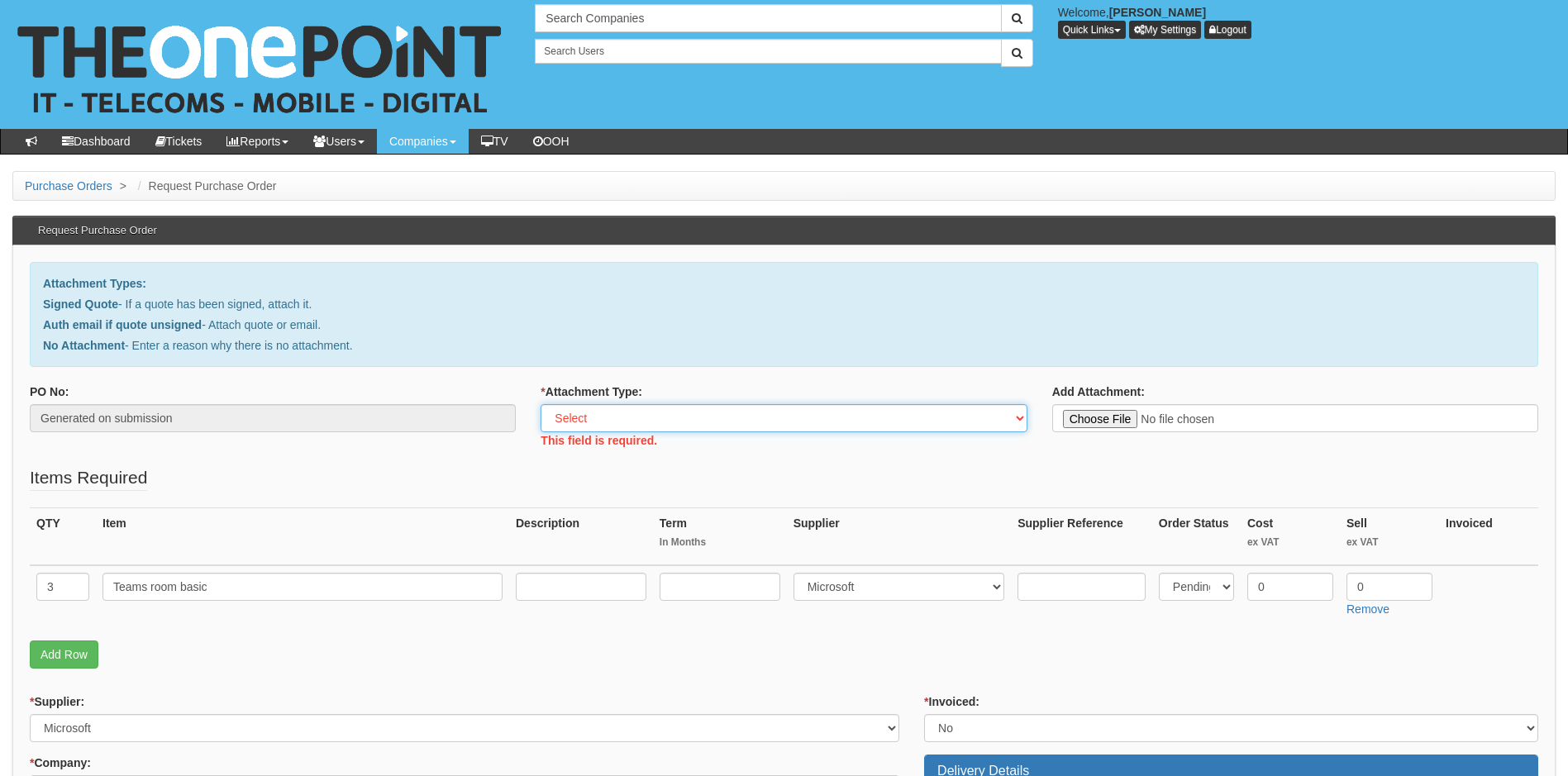
click at [701, 414] on select "Select Signed Quote Auth email with quote if unsigned No Attachment" at bounding box center [784, 418] width 486 height 28
select select "No Attachment"
click at [541, 404] on select "Select Signed Quote Auth email with quote if unsigned No Attachment" at bounding box center [784, 418] width 486 height 28
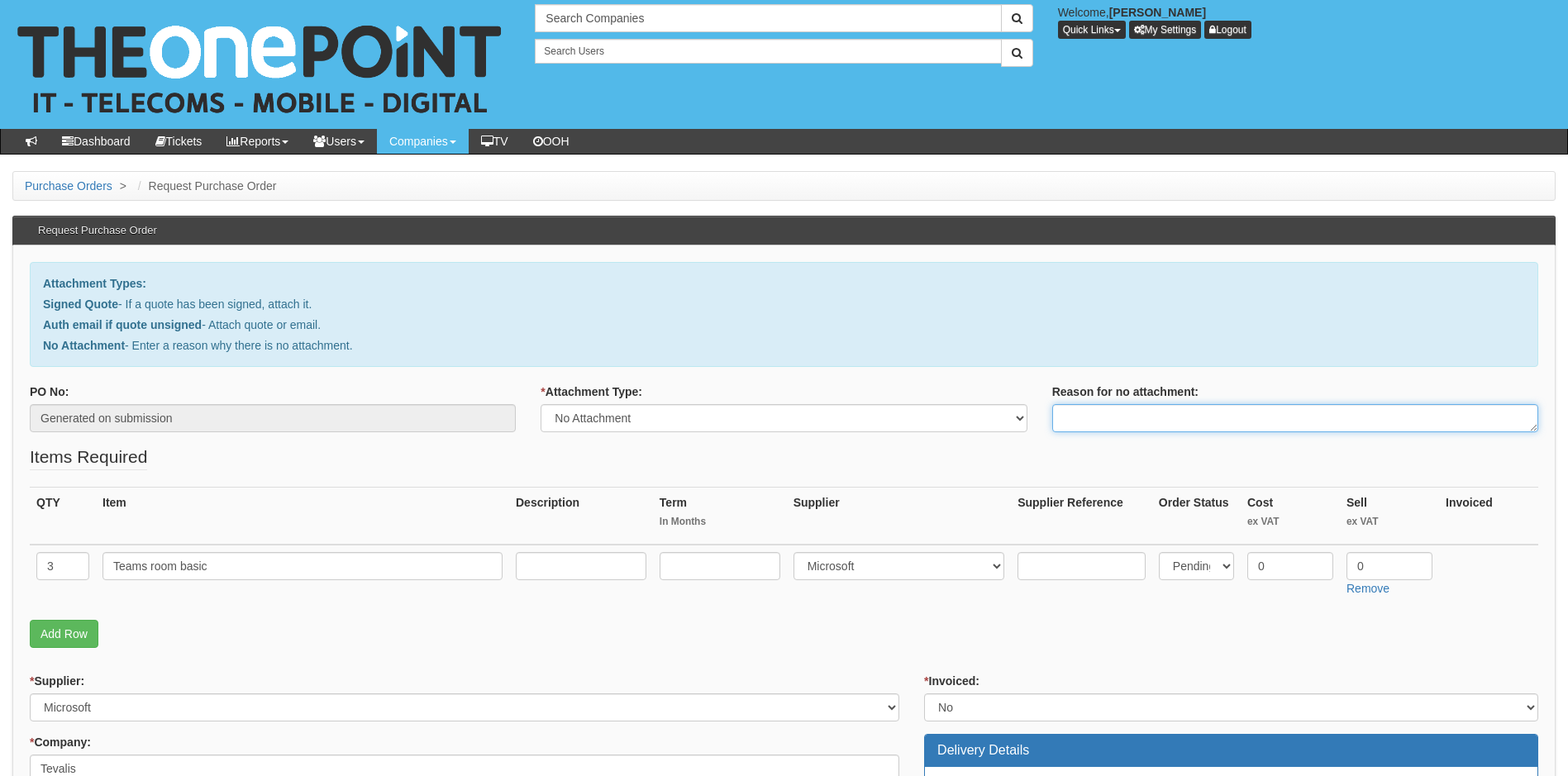
click at [1175, 418] on textarea "Reason for no attachment:" at bounding box center [1295, 418] width 486 height 28
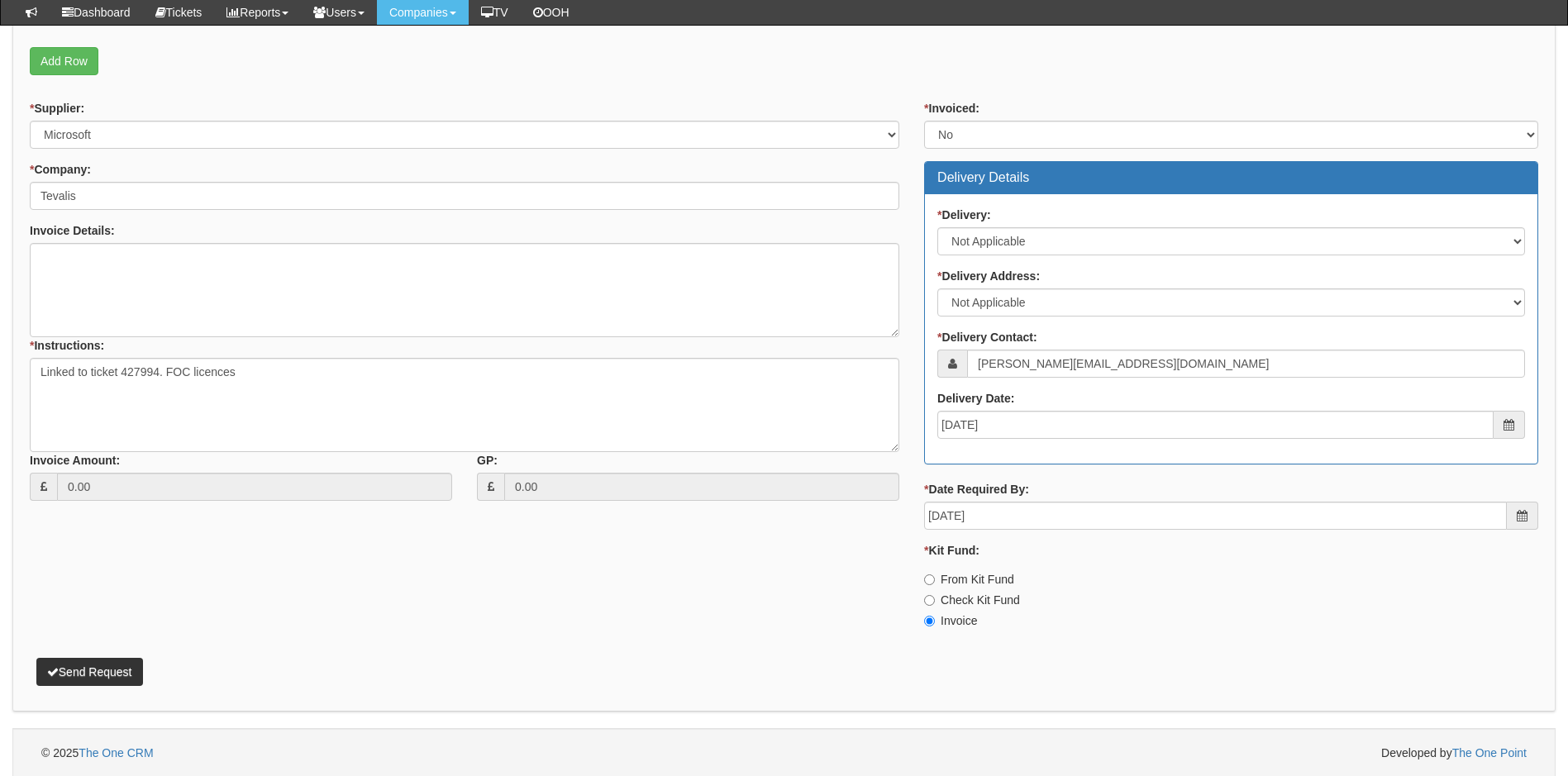
scroll to position [533, 0]
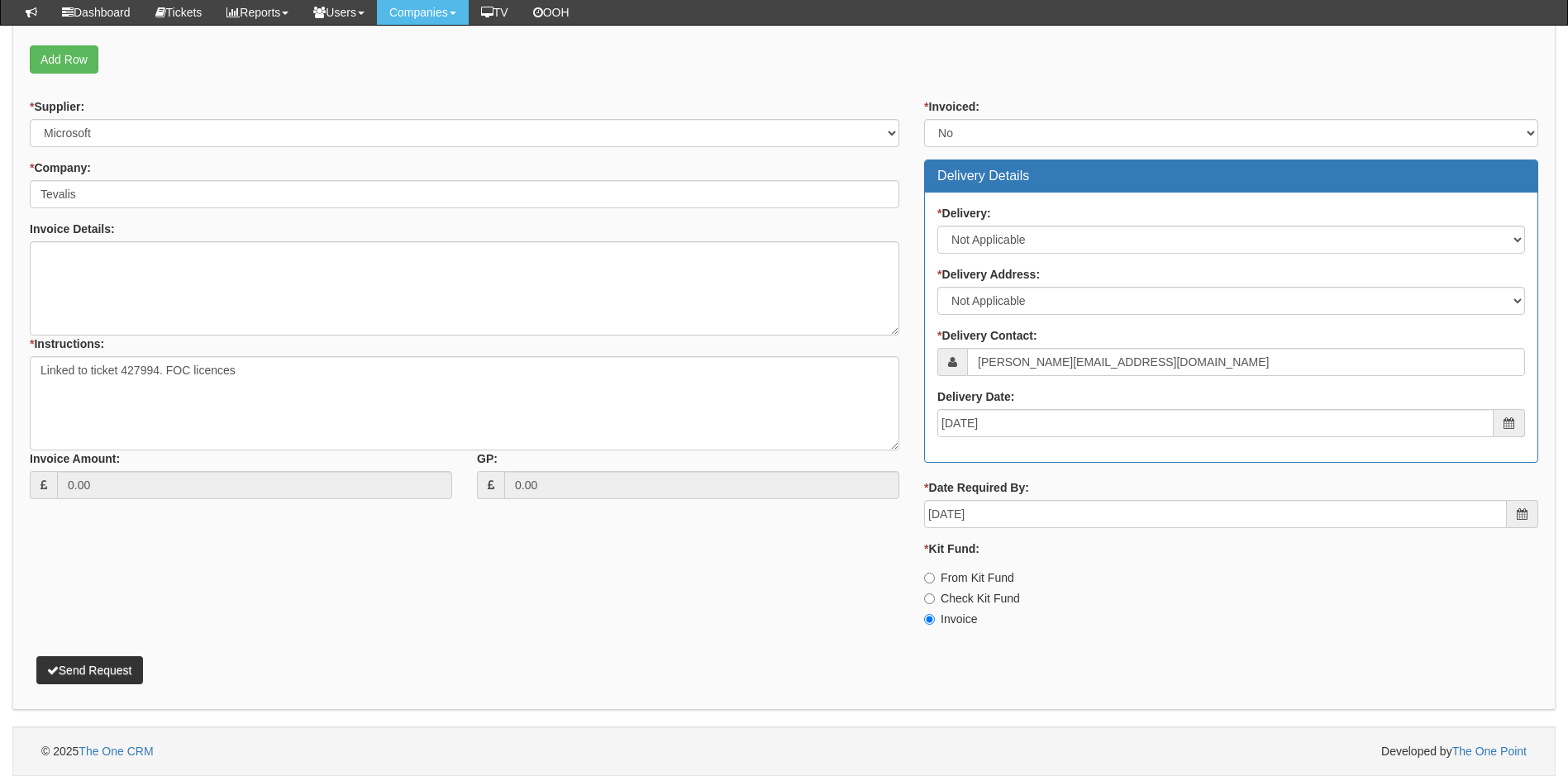
type textarea "linked to ticket 427994"
click at [83, 667] on button "Send Request" at bounding box center [90, 670] width 107 height 28
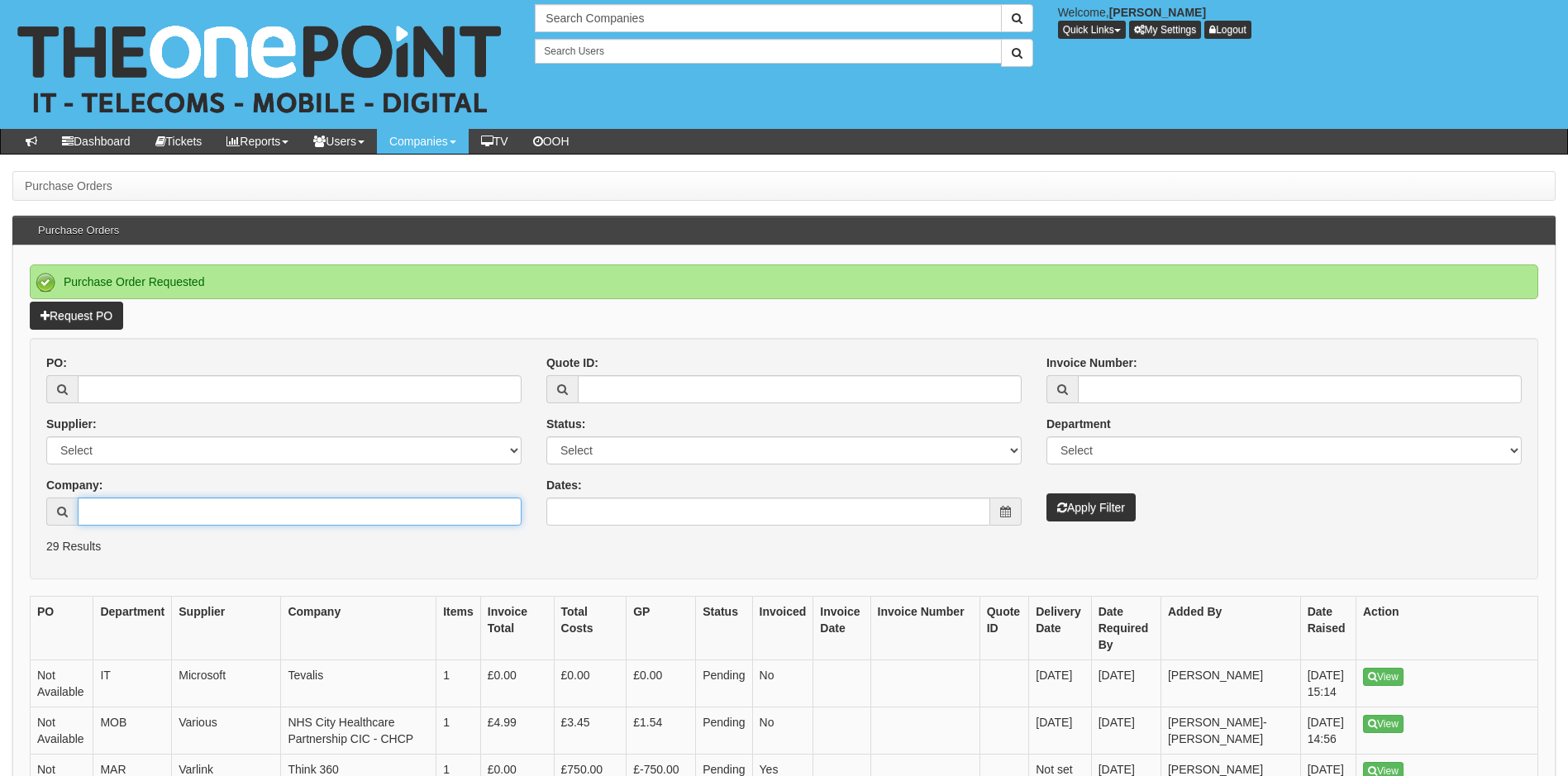
click at [146, 516] on input "Company:" at bounding box center [299, 512] width 444 height 28
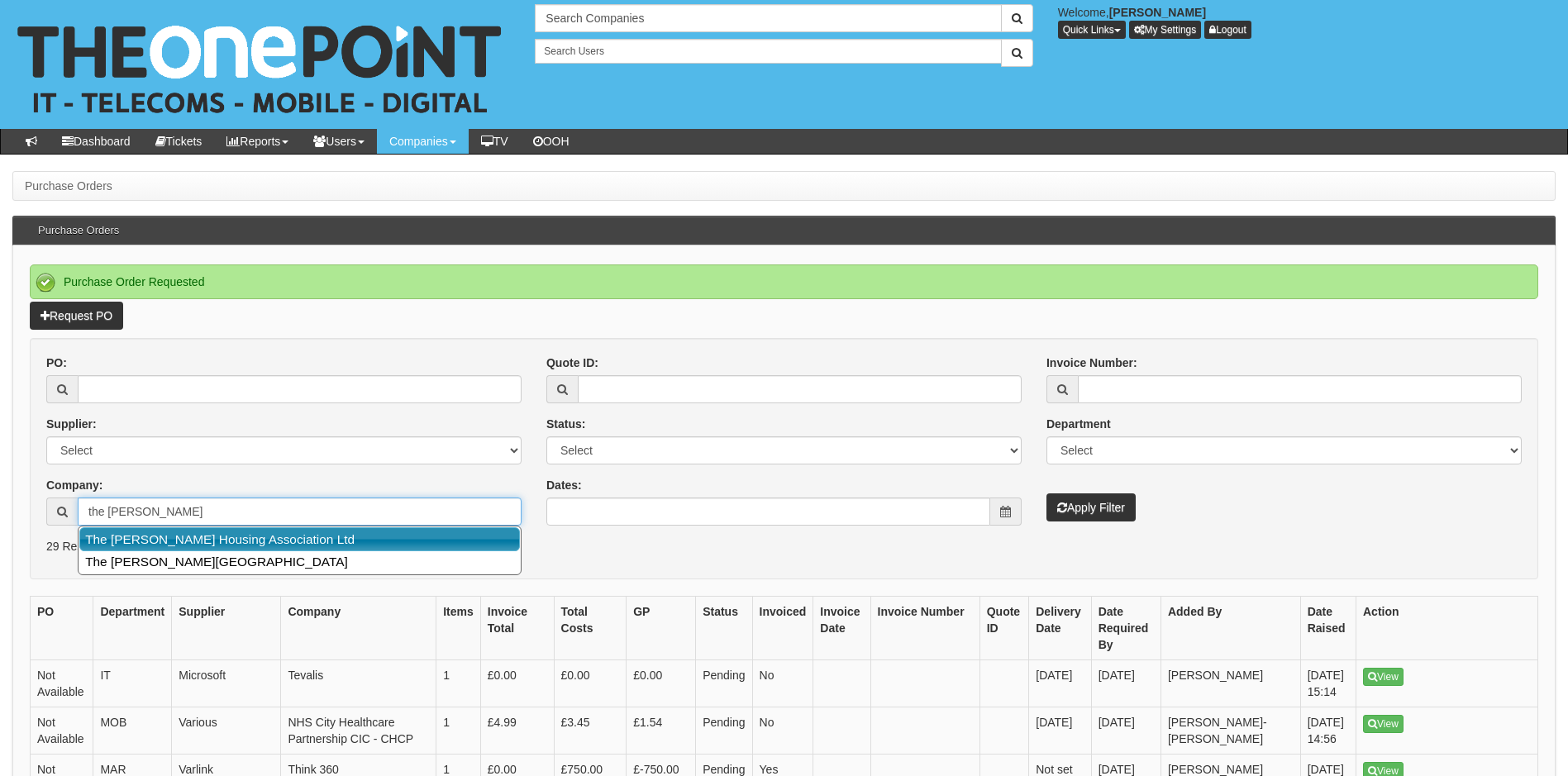
click at [172, 540] on link "The [PERSON_NAME] Housing Association Ltd" at bounding box center [299, 539] width 440 height 24
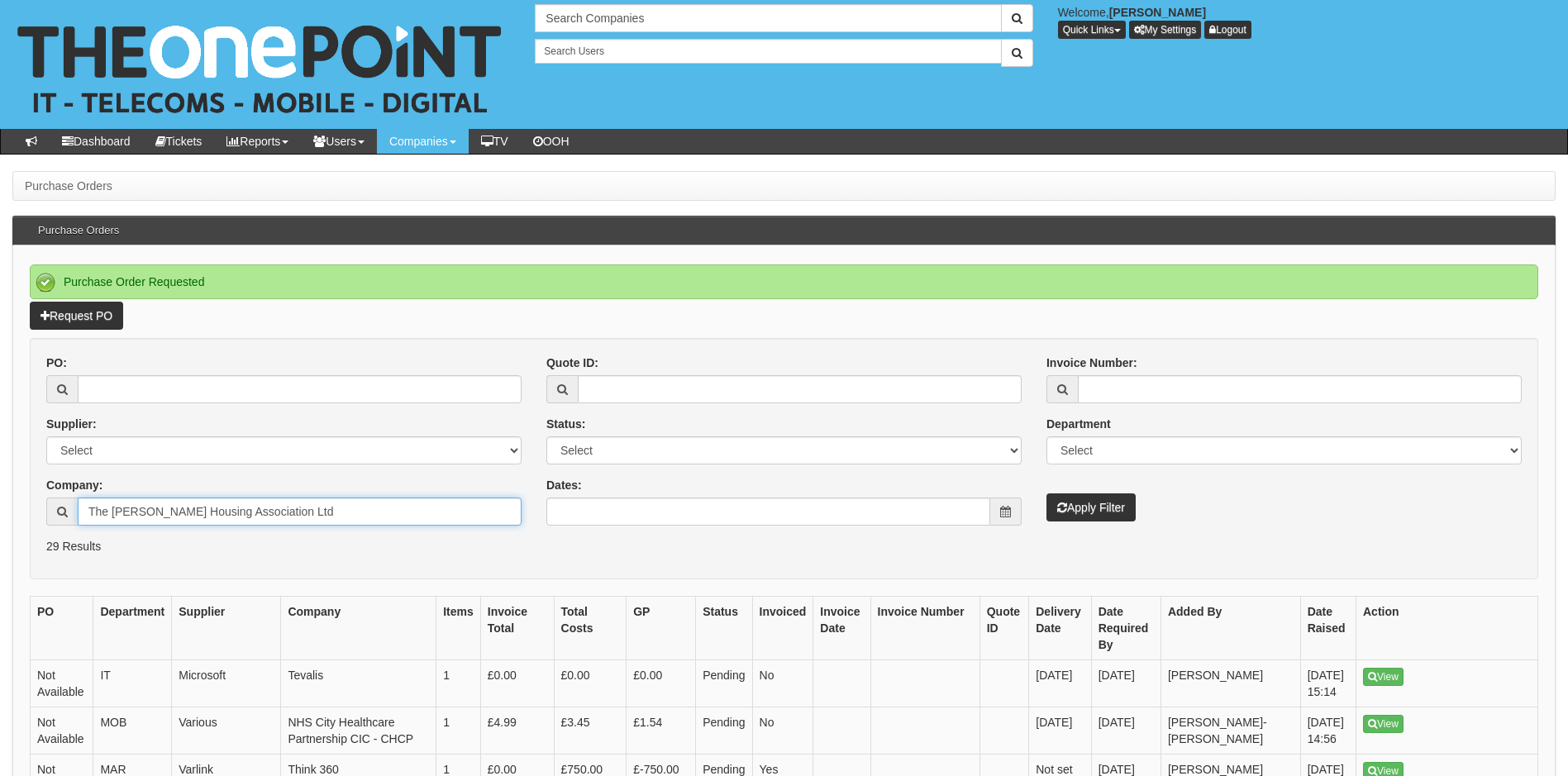
type input "The [PERSON_NAME] Housing Association Ltd"
drag, startPoint x: 1105, startPoint y: 505, endPoint x: 1091, endPoint y: 503, distance: 14.1
click at [1097, 506] on button "Apply Filter" at bounding box center [1091, 507] width 90 height 28
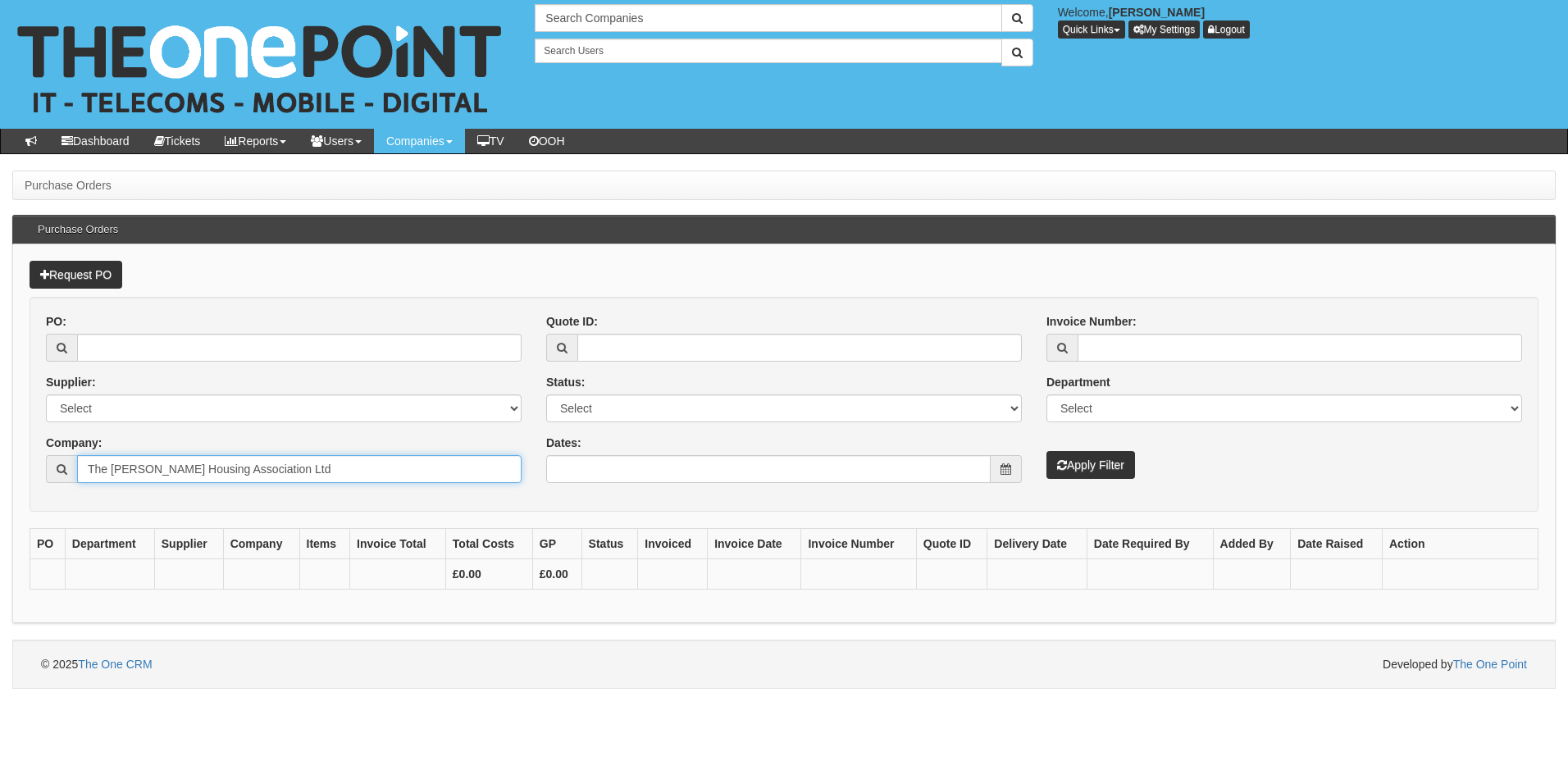
click at [316, 469] on input "The Ridings Housing Association Ltd" at bounding box center [300, 469] width 445 height 28
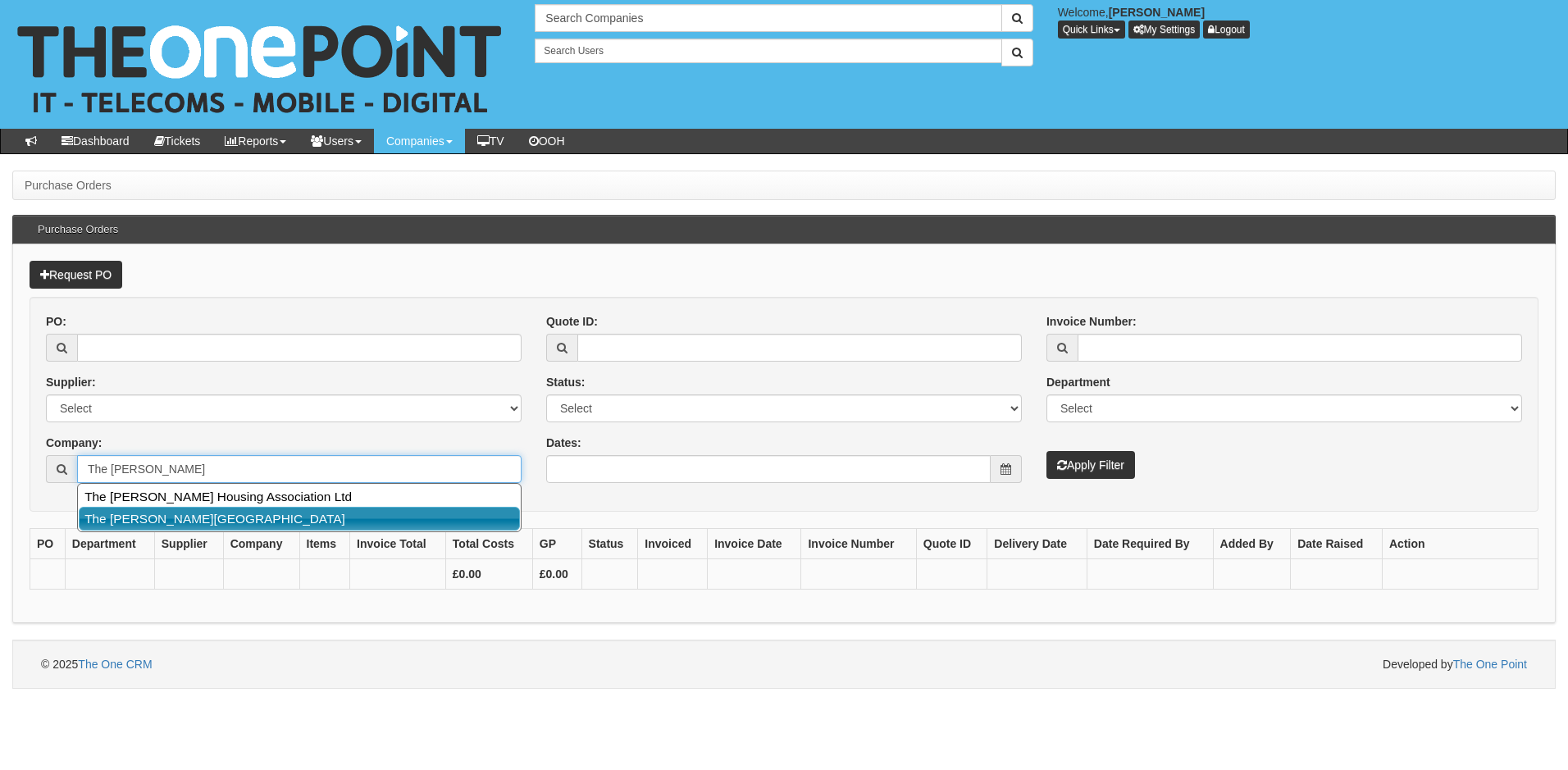
click at [263, 518] on link "The [PERSON_NAME][GEOGRAPHIC_DATA]" at bounding box center [300, 518] width 441 height 24
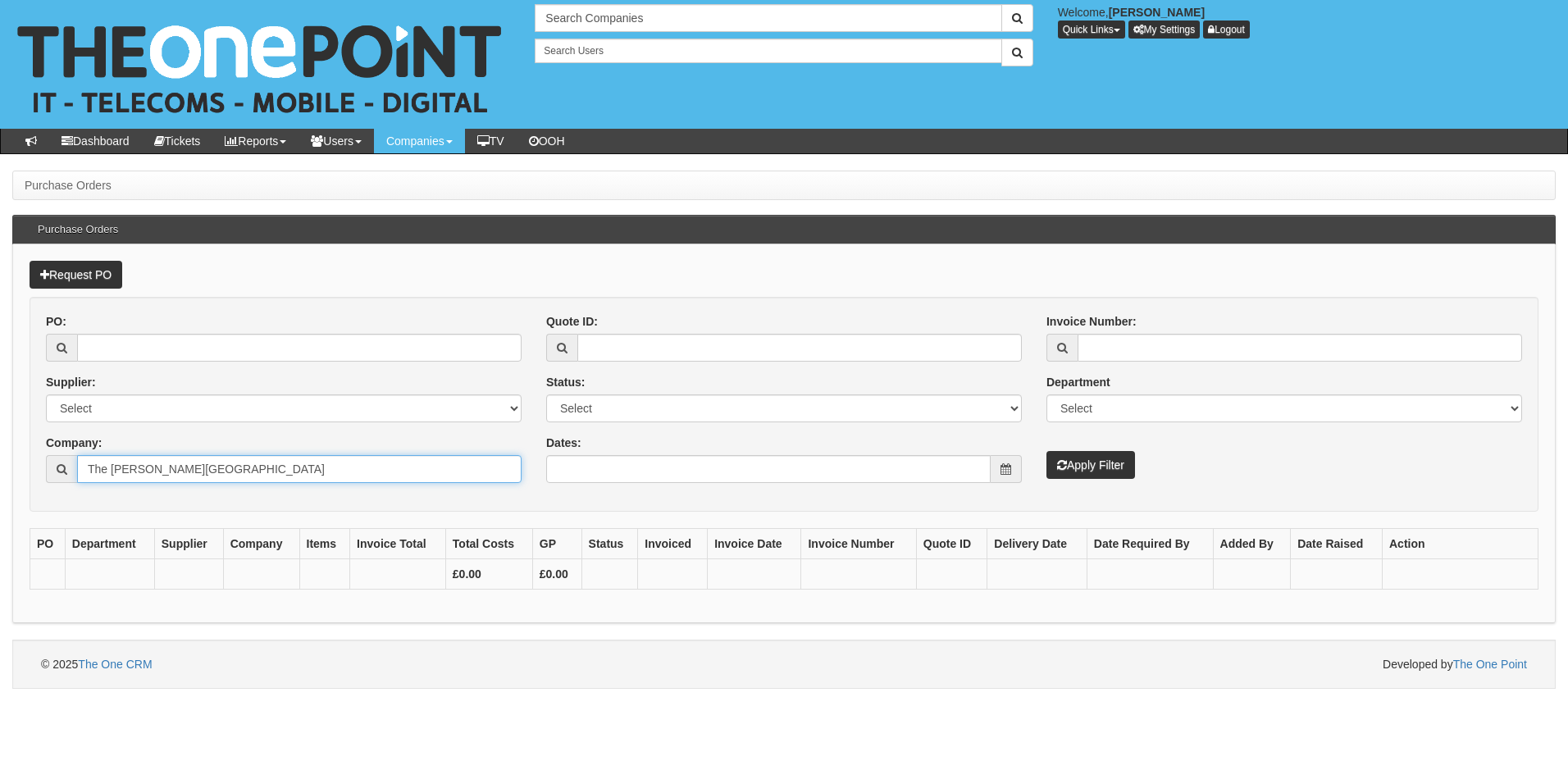
type input "The [PERSON_NAME][GEOGRAPHIC_DATA]"
click at [1096, 463] on button "Apply Filter" at bounding box center [1090, 465] width 89 height 28
